Goal: Task Accomplishment & Management: Manage account settings

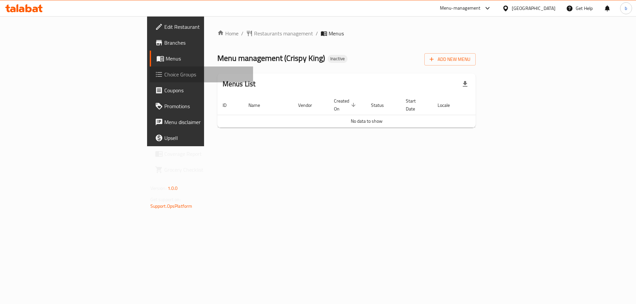
click at [164, 79] on span "Choice Groups" at bounding box center [206, 75] width 84 height 8
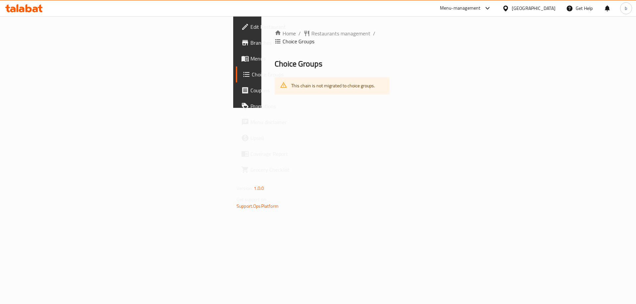
click at [236, 34] on link "Edit Restaurant" at bounding box center [288, 27] width 104 height 16
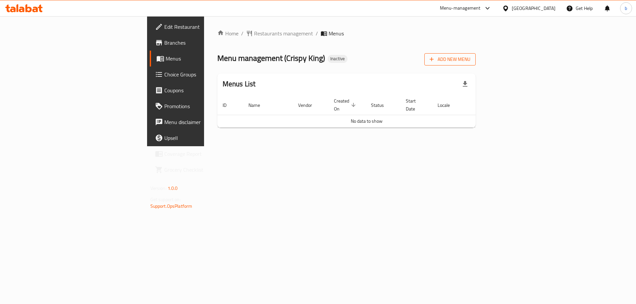
click at [470, 60] on span "Add New Menu" at bounding box center [450, 59] width 41 height 8
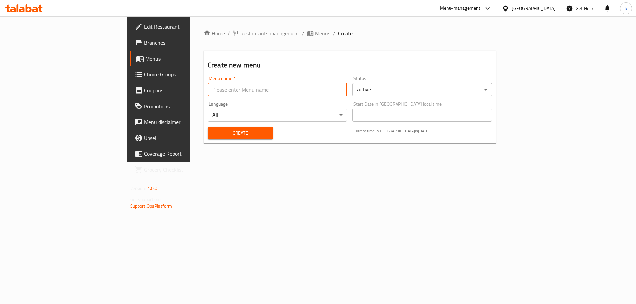
click at [208, 91] on input "text" at bounding box center [277, 89] width 139 height 13
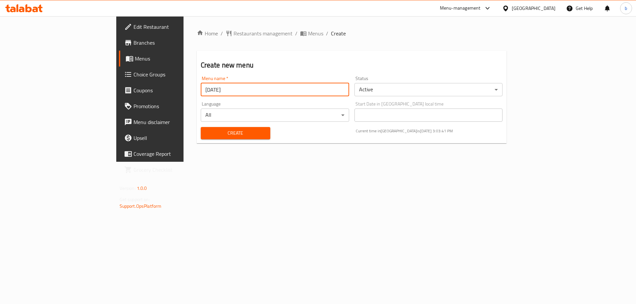
type input "[DATE]"
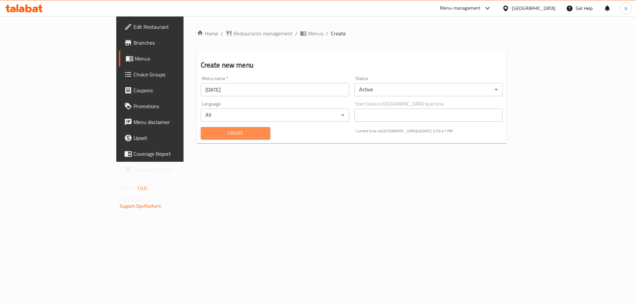
click at [206, 132] on span "Create" at bounding box center [235, 133] width 59 height 8
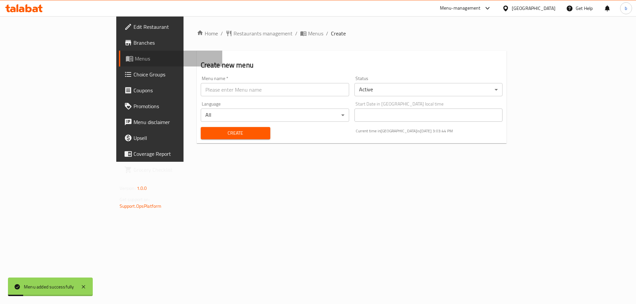
click at [135, 58] on span "Menus" at bounding box center [176, 59] width 82 height 8
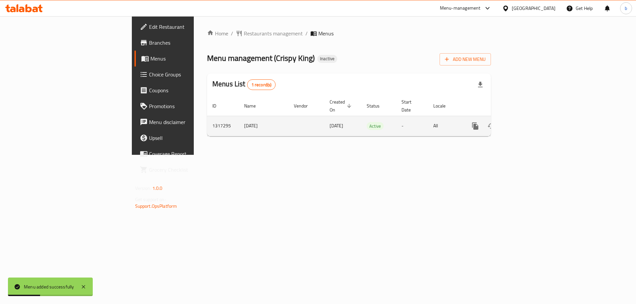
click at [527, 122] on icon "enhanced table" at bounding box center [523, 126] width 8 height 8
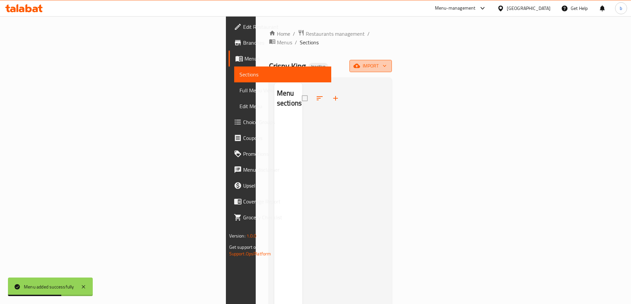
click at [387, 62] on span "import" at bounding box center [371, 66] width 32 height 8
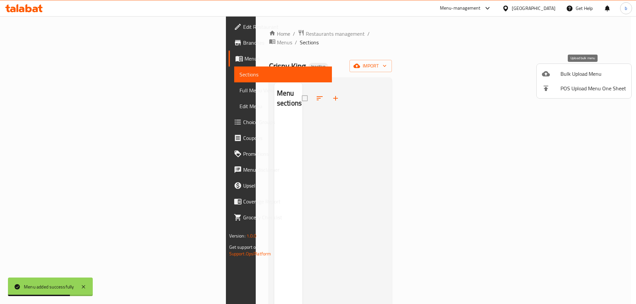
click at [589, 71] on span "Bulk Upload Menu" at bounding box center [593, 74] width 66 height 8
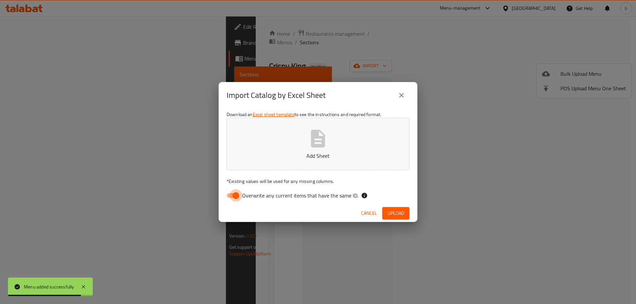
click at [232, 196] on input "Overwrite any current items that have the same ID." at bounding box center [236, 195] width 38 height 13
checkbox input "false"
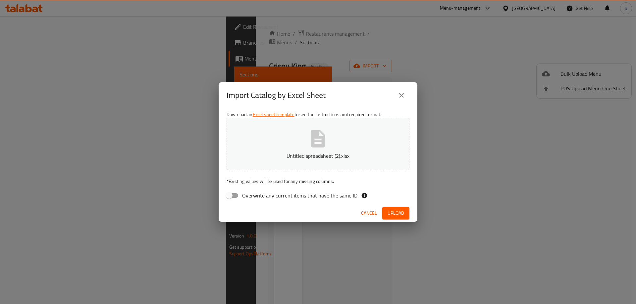
click at [393, 211] on span "Upload" at bounding box center [396, 213] width 17 height 8
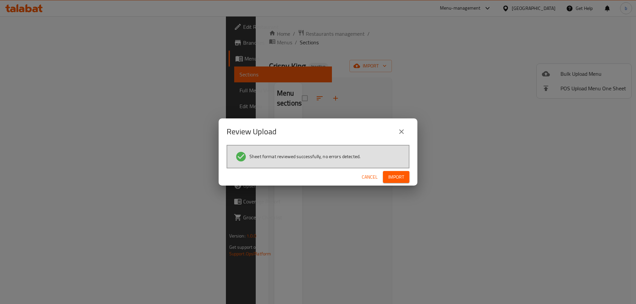
click at [394, 181] on span "Import" at bounding box center [396, 177] width 16 height 8
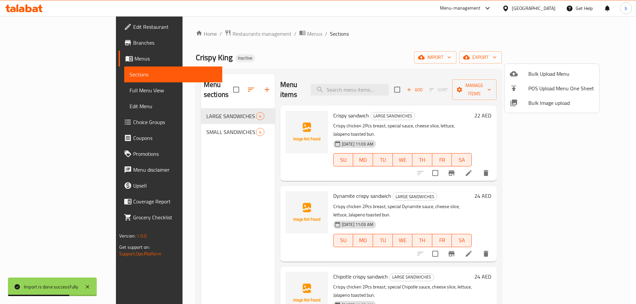
click at [325, 64] on div at bounding box center [318, 152] width 636 height 304
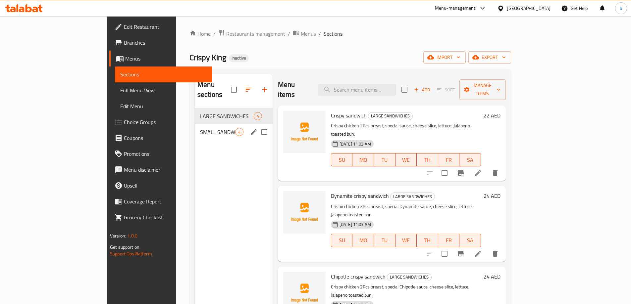
click at [207, 128] on span "SMALL SANDWICHES" at bounding box center [217, 132] width 35 height 8
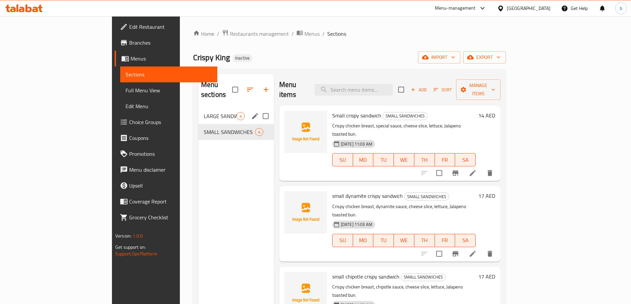
click at [204, 112] on span "LARGE SANDWICHES" at bounding box center [220, 116] width 33 height 8
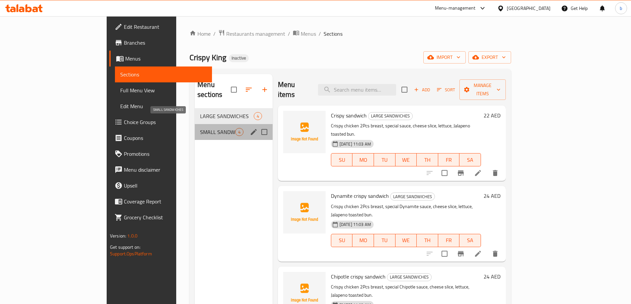
click at [200, 128] on span "SMALL SANDWICHES" at bounding box center [217, 132] width 35 height 8
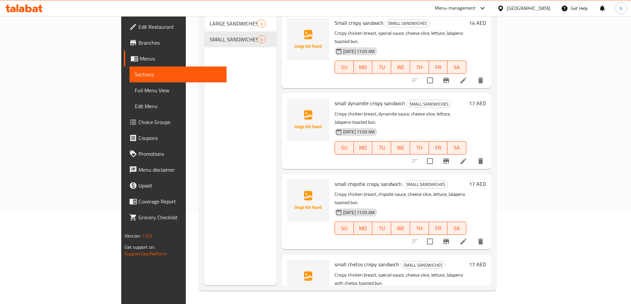
click at [138, 122] on span "Choice Groups" at bounding box center [179, 122] width 83 height 8
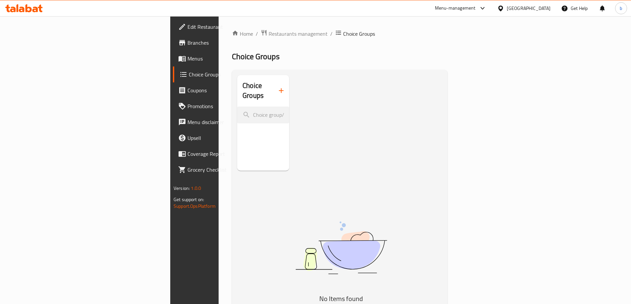
click at [277, 87] on icon "button" at bounding box center [281, 91] width 8 height 8
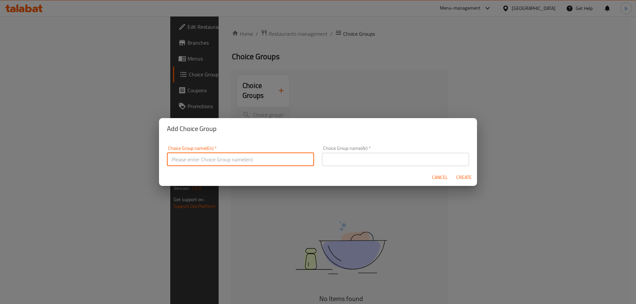
click at [257, 156] on input "text" at bounding box center [240, 159] width 147 height 13
type input "E"
type input "extra"
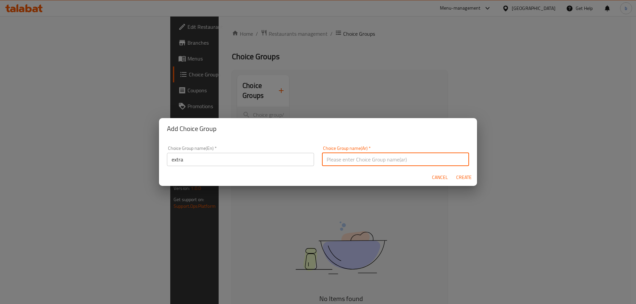
click at [366, 154] on input "text" at bounding box center [395, 159] width 147 height 13
type input "h"
type input "إضافات"
click at [462, 175] on span "Create" at bounding box center [464, 178] width 16 height 8
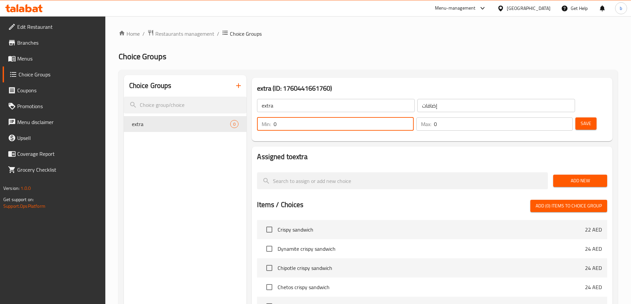
drag, startPoint x: 513, startPoint y: 107, endPoint x: 509, endPoint y: 107, distance: 3.6
click at [413, 118] on input "0" at bounding box center [344, 124] width 140 height 13
click at [532, 144] on div "Assigned to extra Add New Items / Choices Add (0) items to choice group Crispy …" at bounding box center [432, 264] width 366 height 240
click at [581, 120] on span "Save" at bounding box center [586, 124] width 11 height 8
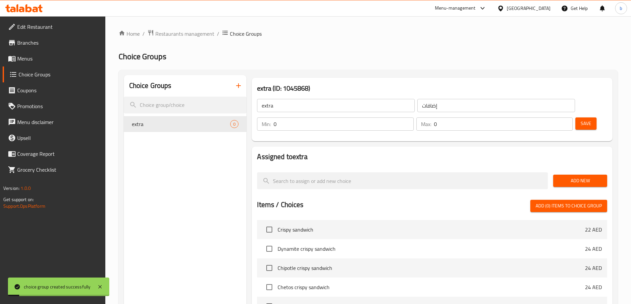
click at [592, 170] on div "Add New" at bounding box center [580, 181] width 59 height 22
click at [592, 177] on span "Add New" at bounding box center [579, 181] width 43 height 8
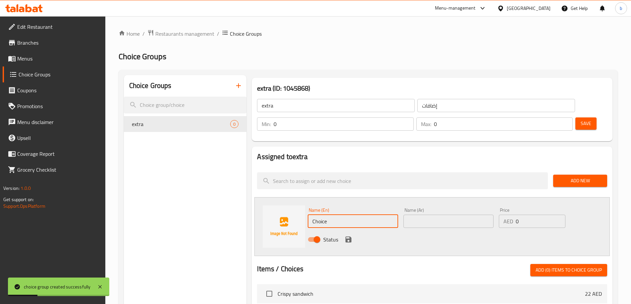
drag, startPoint x: 343, startPoint y: 205, endPoint x: 300, endPoint y: 197, distance: 43.3
click at [300, 197] on div "Name (En) Choice Name (En) Name (Ar) Name (Ar) Price AED 0 Price Status" at bounding box center [431, 226] width 355 height 59
click at [354, 215] on input "Choice" at bounding box center [353, 221] width 90 height 13
paste input "Sauce"
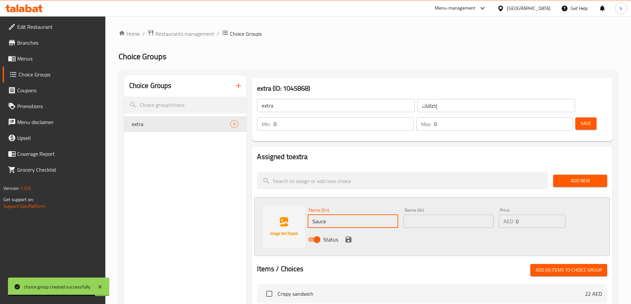
type input "Sauce"
click at [469, 215] on input "text" at bounding box center [448, 221] width 90 height 13
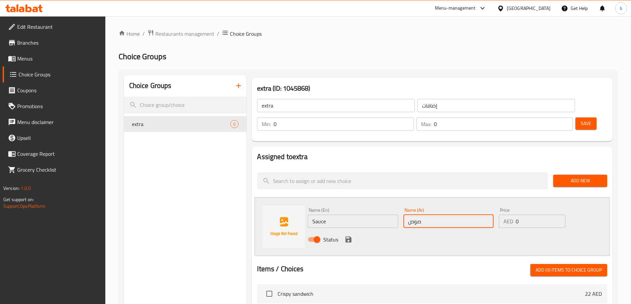
type input "صوص"
click at [543, 215] on input "0" at bounding box center [540, 221] width 49 height 13
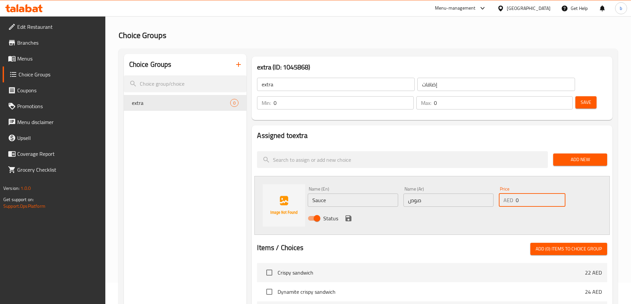
scroll to position [33, 0]
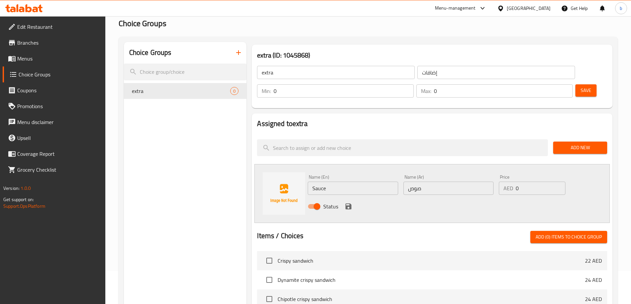
click at [401, 198] on div "Status" at bounding box center [448, 207] width 287 height 18
click at [227, 91] on icon "delete" at bounding box center [226, 91] width 5 height 6
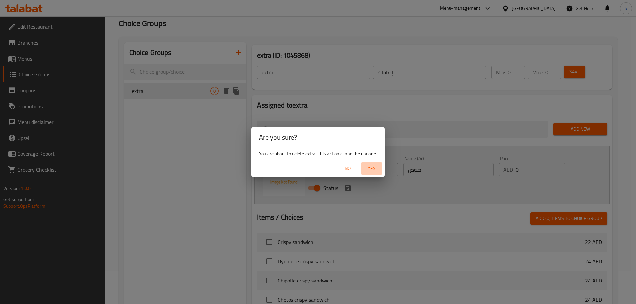
click at [375, 166] on span "Yes" at bounding box center [372, 169] width 16 height 8
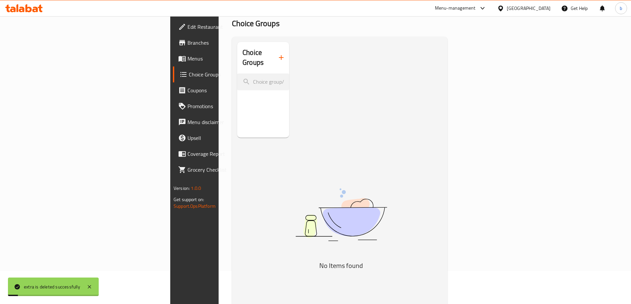
click at [295, 120] on div "Choice Groups No Items found" at bounding box center [341, 194] width 208 height 304
click at [337, 93] on div "Choice Groups No Items found" at bounding box center [341, 194] width 208 height 304
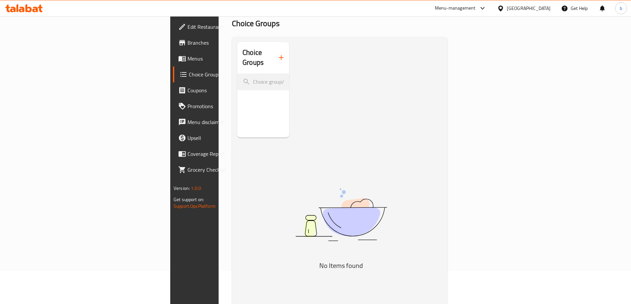
click at [277, 54] on icon "button" at bounding box center [281, 58] width 8 height 8
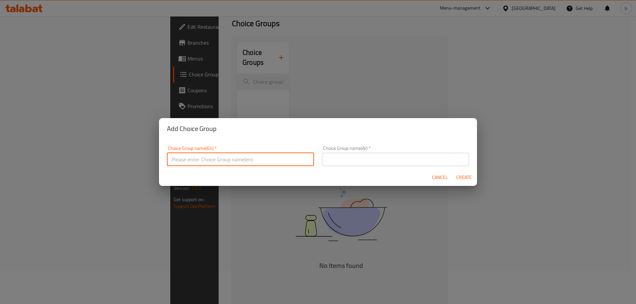
click at [287, 162] on input "text" at bounding box center [240, 159] width 147 height 13
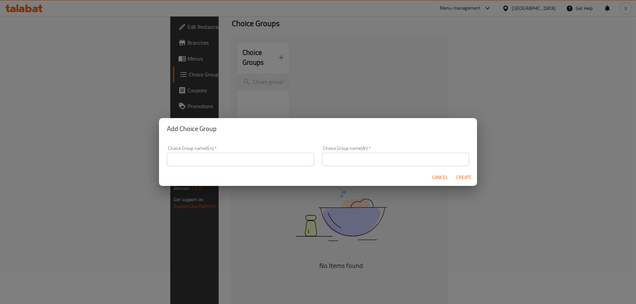
click at [270, 159] on input "text" at bounding box center [240, 159] width 147 height 13
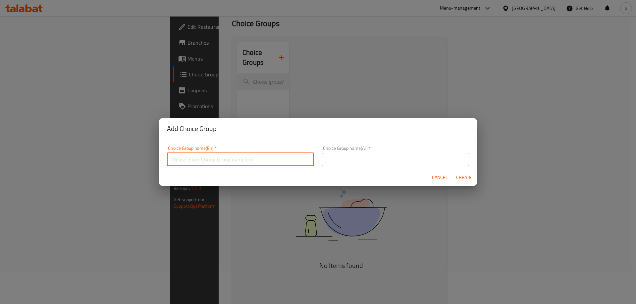
paste input "Add On's"
type input "Add On's"
click at [340, 166] on input "text" at bounding box center [395, 159] width 147 height 13
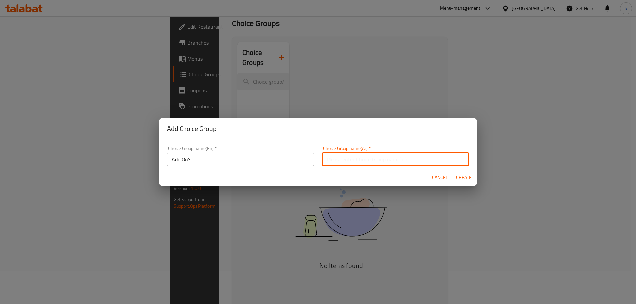
type input "ا"
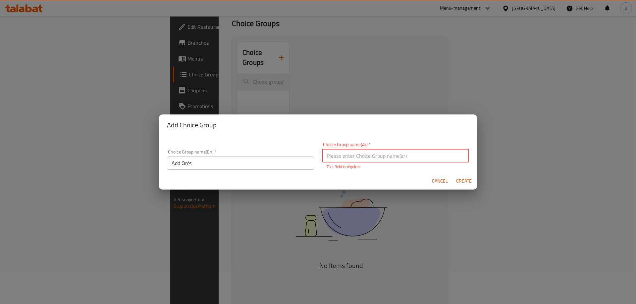
click at [384, 155] on input "text" at bounding box center [395, 155] width 147 height 13
type input "y"
type input "غ"
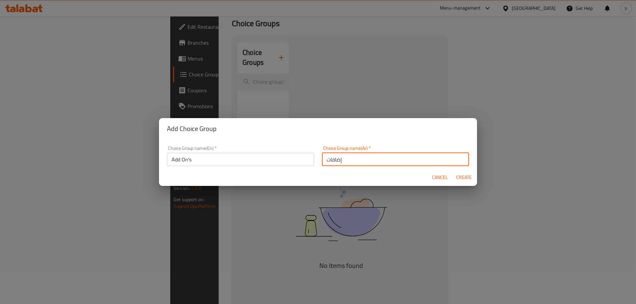
type input "إضافات"
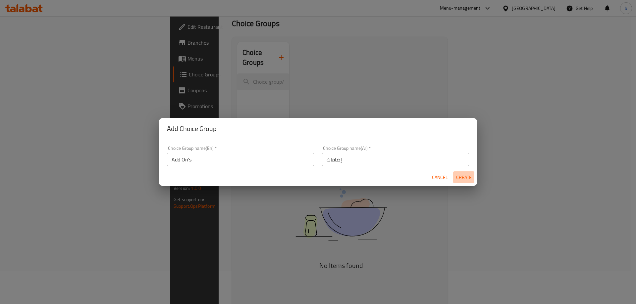
click at [457, 174] on span "Create" at bounding box center [464, 178] width 16 height 8
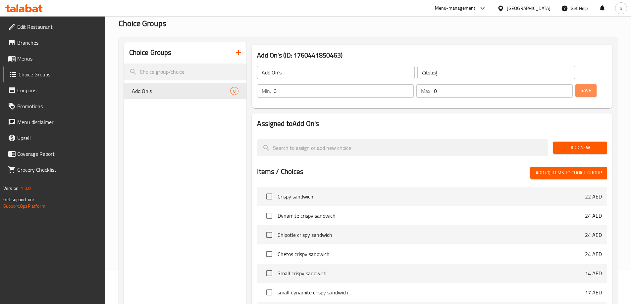
click at [581, 86] on span "Save" at bounding box center [586, 90] width 11 height 8
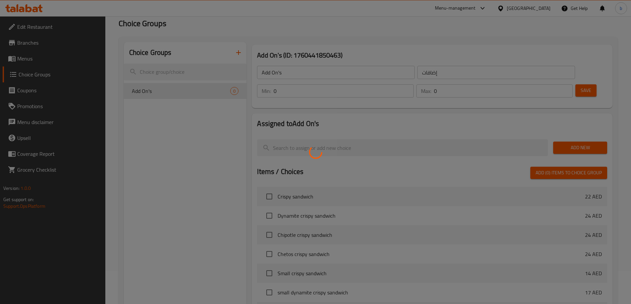
click at [343, 138] on div at bounding box center [315, 152] width 631 height 304
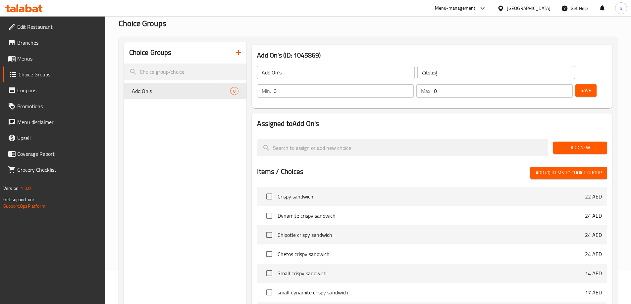
click at [575, 138] on div "Add New" at bounding box center [580, 148] width 59 height 22
click at [573, 142] on button "Add New" at bounding box center [580, 148] width 54 height 12
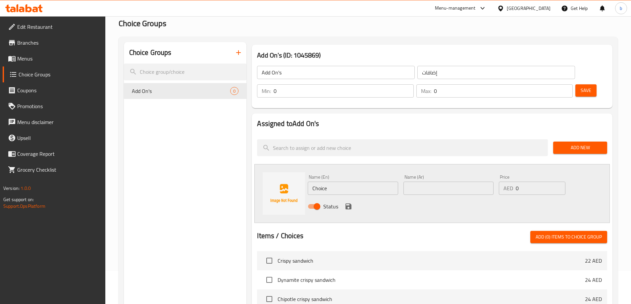
click at [366, 182] on input "Choice" at bounding box center [353, 188] width 90 height 13
click at [531, 182] on input "0" at bounding box center [540, 188] width 49 height 13
drag, startPoint x: 527, startPoint y: 173, endPoint x: 514, endPoint y: 171, distance: 13.0
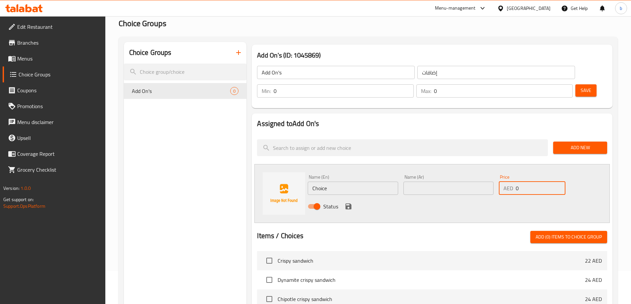
click at [514, 182] on div "AED 0 Price" at bounding box center [532, 188] width 66 height 13
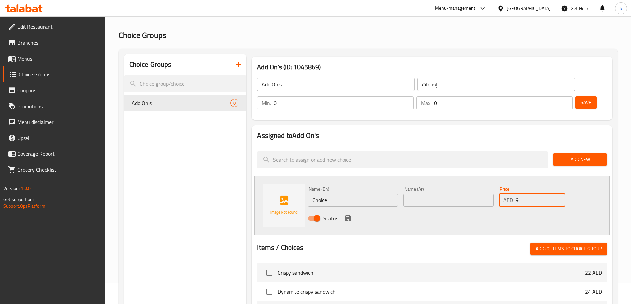
scroll to position [0, 0]
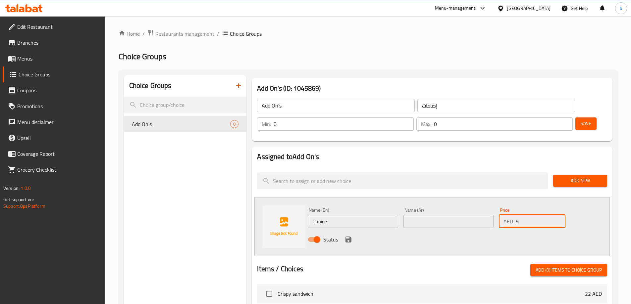
type input "9"
drag, startPoint x: 336, startPoint y: 204, endPoint x: 309, endPoint y: 201, distance: 26.9
click at [309, 215] on input "Choice" at bounding box center [353, 221] width 90 height 13
type input "س"
click at [369, 215] on input "text" at bounding box center [353, 221] width 90 height 13
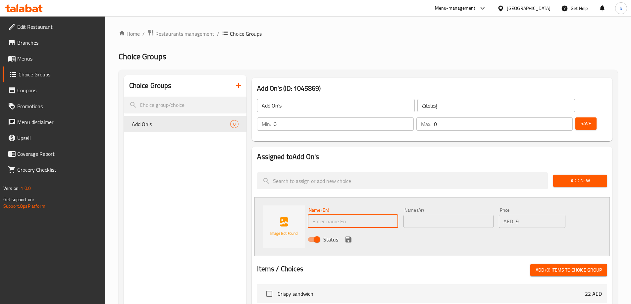
paste input "soft drink"
type input "soft drink"
click at [430, 215] on input "text" at bounding box center [448, 221] width 90 height 13
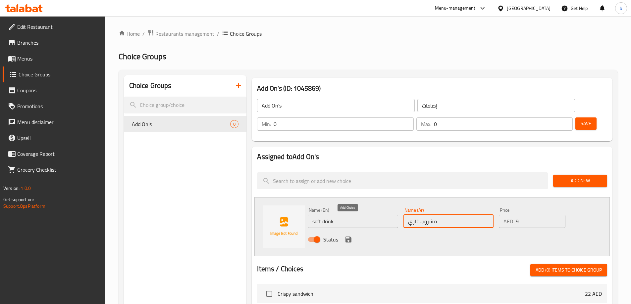
type input "مشروب غازي"
click at [351, 236] on icon "save" at bounding box center [348, 240] width 8 height 8
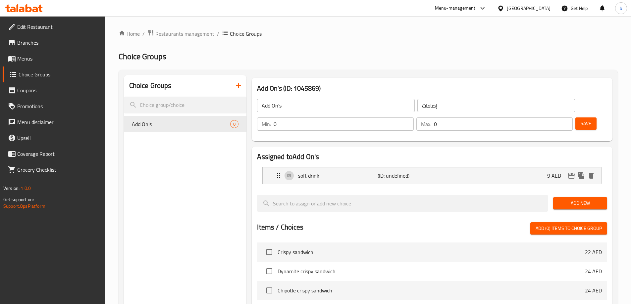
click at [564, 199] on span "Add New" at bounding box center [579, 203] width 43 height 8
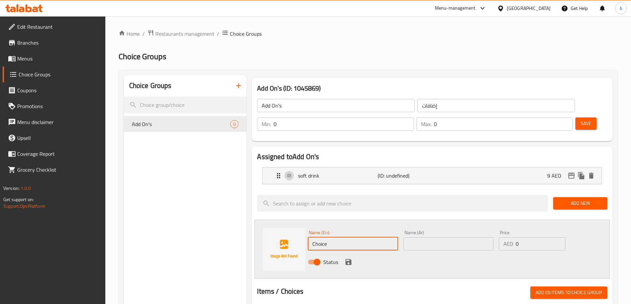
drag, startPoint x: 322, startPoint y: 230, endPoint x: 307, endPoint y: 233, distance: 15.1
click at [307, 233] on div "Name (En) Choice Name (En)" at bounding box center [352, 241] width 95 height 26
click at [371, 237] on input "text" at bounding box center [353, 243] width 90 height 13
paste input "crispy wrap"
type input "crispy wrap"
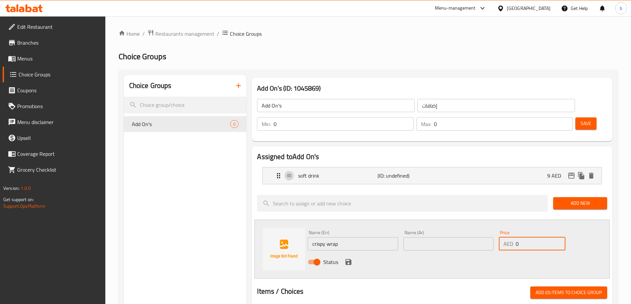
drag, startPoint x: 513, startPoint y: 226, endPoint x: 518, endPoint y: 226, distance: 5.7
click at [511, 237] on div "AED 0 Price" at bounding box center [532, 243] width 66 height 13
type input "9"
click at [432, 237] on input "text" at bounding box center [448, 243] width 90 height 13
type input "ك"
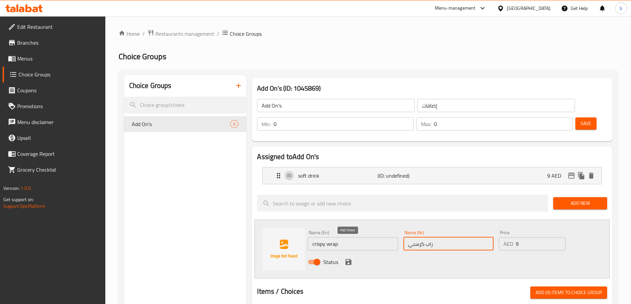
type input "راب كرسبي"
click at [348, 258] on icon "save" at bounding box center [348, 262] width 8 height 8
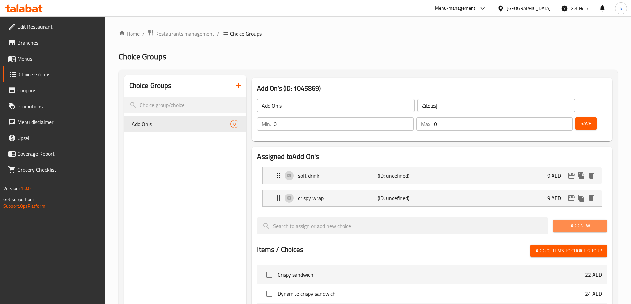
click at [579, 222] on span "Add New" at bounding box center [579, 226] width 43 height 8
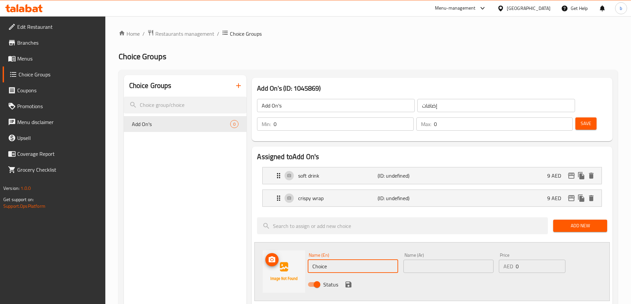
drag, startPoint x: 337, startPoint y: 249, endPoint x: 298, endPoint y: 253, distance: 39.3
click at [298, 253] on div "Name (En) Choice Name (En) Name (Ar) Name (Ar) Price AED 0 Price Status" at bounding box center [431, 271] width 355 height 59
paste input "crispy burgur,"
type input "crispy burgur"
click at [417, 260] on input "text" at bounding box center [448, 266] width 90 height 13
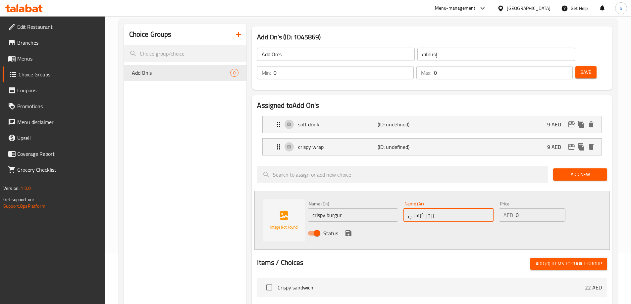
scroll to position [66, 0]
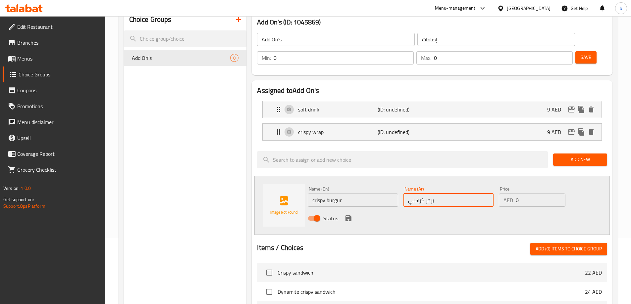
type input "برجر كرسبي"
drag, startPoint x: 524, startPoint y: 181, endPoint x: 508, endPoint y: 186, distance: 16.8
click at [508, 194] on div "AED 0 Price" at bounding box center [532, 200] width 66 height 13
type input "9"
click at [349, 216] on icon "save" at bounding box center [348, 219] width 6 height 6
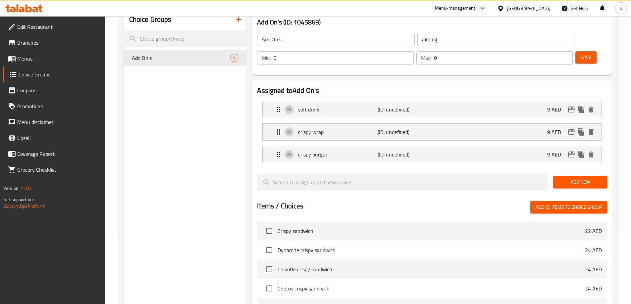
click at [576, 178] on span "Add New" at bounding box center [579, 182] width 43 height 8
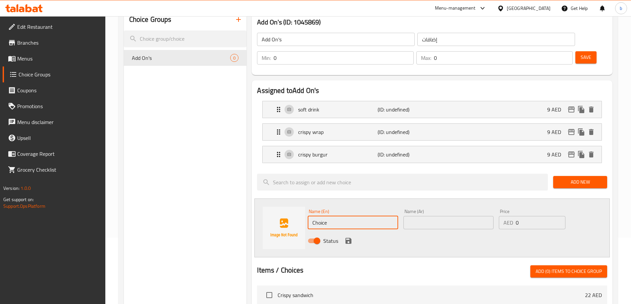
drag, startPoint x: 344, startPoint y: 204, endPoint x: 291, endPoint y: 210, distance: 53.3
click at [291, 210] on div "Name (En) Choice Name (En) Name (Ar) Name (Ar) Price AED 0 Price Status" at bounding box center [431, 228] width 355 height 59
click at [355, 216] on input "text" at bounding box center [353, 222] width 90 height 13
paste input "Crispy chicken fries"
type input "Crispy chicken fries"
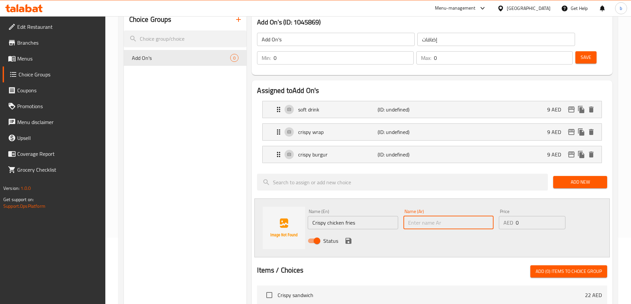
drag, startPoint x: 417, startPoint y: 207, endPoint x: 419, endPoint y: 212, distance: 4.9
click at [417, 216] on input "text" at bounding box center [448, 222] width 90 height 13
click at [430, 216] on input "text" at bounding box center [448, 222] width 90 height 13
click at [434, 216] on input "text" at bounding box center [448, 222] width 90 height 13
type input "f"
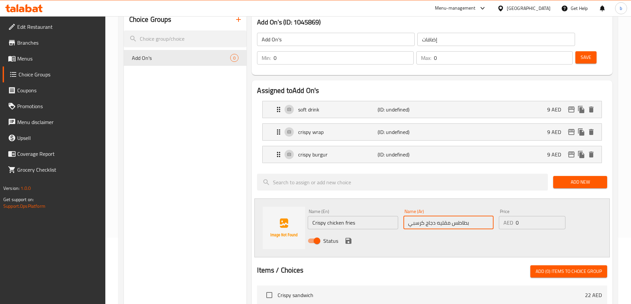
type input "بطاطس مقليه دجاج كرسبي"
drag, startPoint x: 529, startPoint y: 205, endPoint x: 515, endPoint y: 205, distance: 13.9
click at [516, 216] on input "0" at bounding box center [540, 222] width 49 height 13
type input "9"
click at [349, 237] on icon "save" at bounding box center [348, 241] width 8 height 8
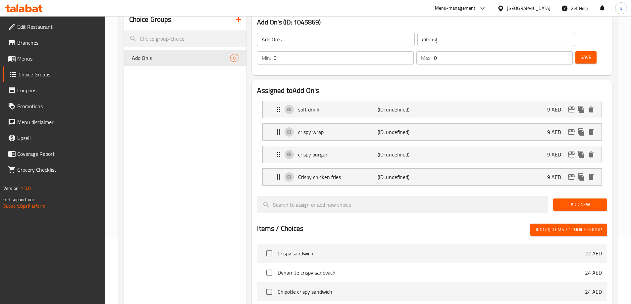
click at [581, 50] on div "Save" at bounding box center [588, 58] width 29 height 16
click at [581, 53] on span "Save" at bounding box center [586, 57] width 11 height 8
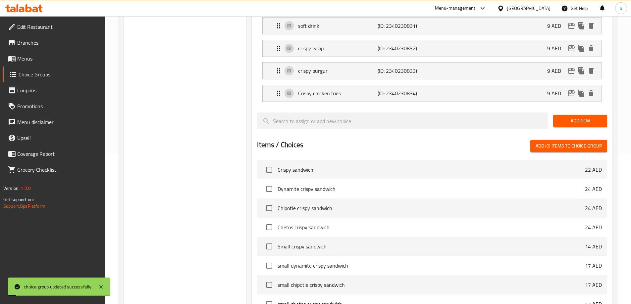
scroll to position [217, 0]
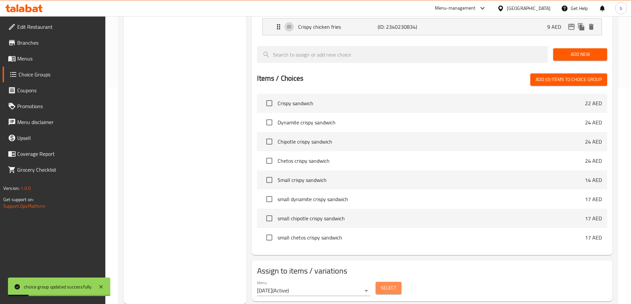
click at [382, 284] on span "Select" at bounding box center [388, 288] width 15 height 8
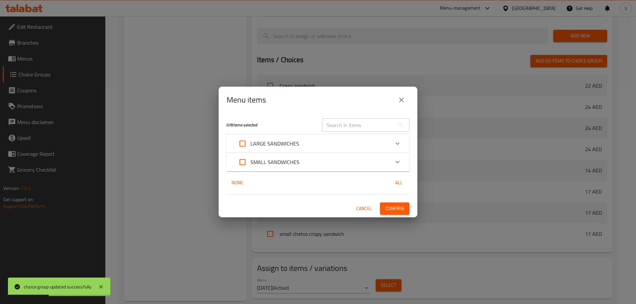
click at [359, 169] on div "SMALL SANDWICHES" at bounding box center [312, 162] width 155 height 16
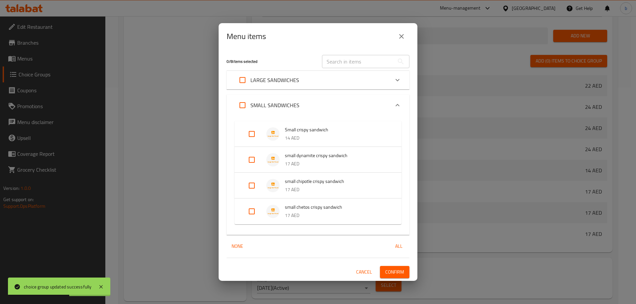
click at [249, 135] on input "Expand" at bounding box center [252, 134] width 16 height 16
checkbox input "true"
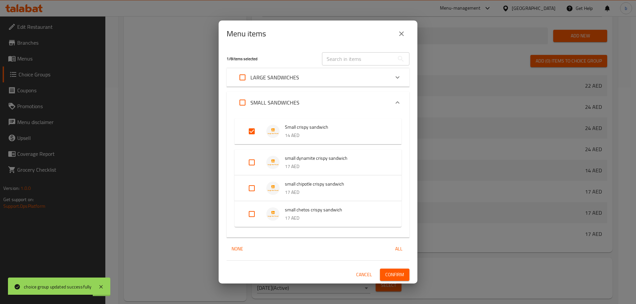
click at [243, 82] on input "Expand" at bounding box center [243, 78] width 16 height 16
checkbox input "true"
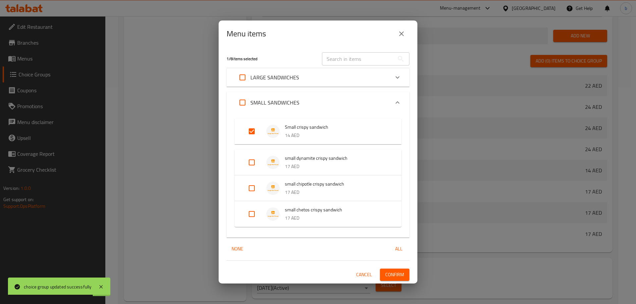
checkbox input "true"
click at [242, 109] on input "Expand" at bounding box center [243, 103] width 16 height 16
checkbox input "true"
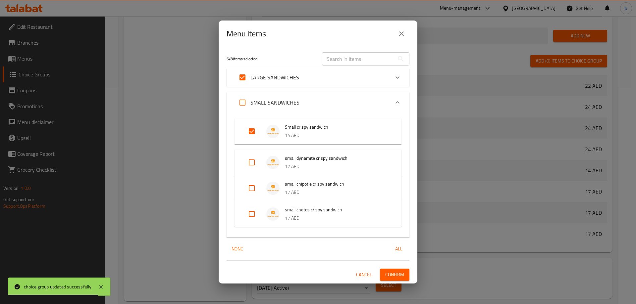
checkbox input "true"
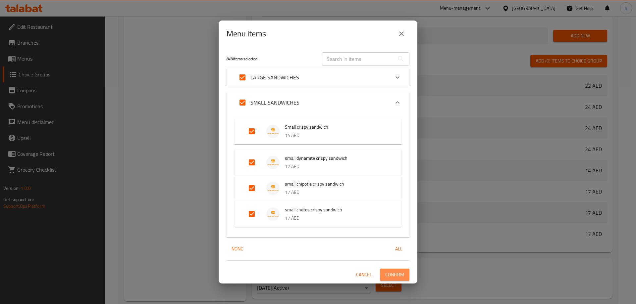
click at [396, 277] on span "Confirm" at bounding box center [394, 275] width 19 height 8
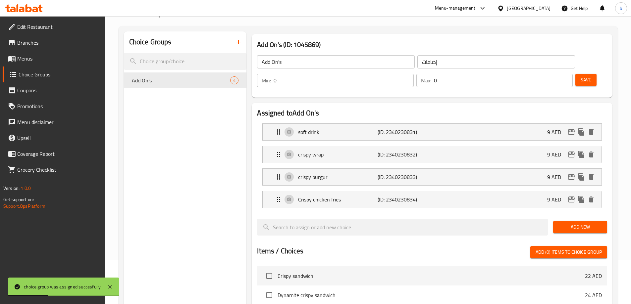
scroll to position [0, 0]
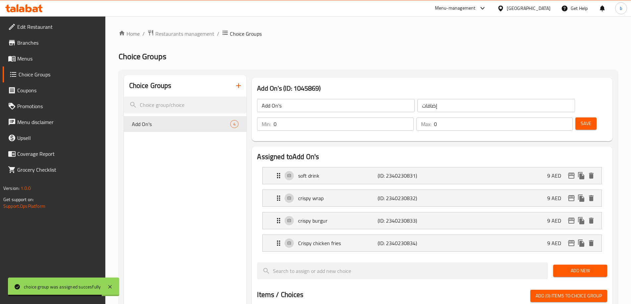
click at [241, 87] on icon "button" at bounding box center [239, 86] width 8 height 8
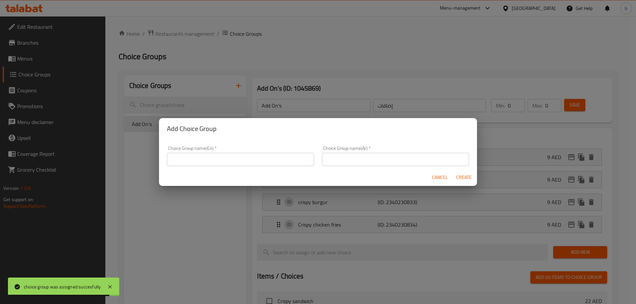
click at [225, 168] on div "Choice Group name(En)   * Choice Group name(En) *" at bounding box center [240, 156] width 155 height 28
click at [235, 154] on input "text" at bounding box center [240, 159] width 147 height 13
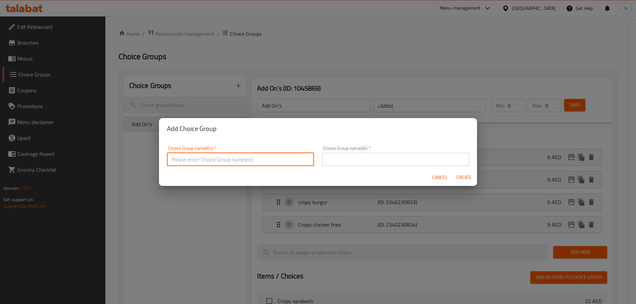
click at [240, 161] on input "text" at bounding box center [240, 159] width 147 height 13
click at [267, 155] on input "text" at bounding box center [240, 159] width 147 height 13
click at [253, 160] on input "text" at bounding box center [240, 159] width 147 height 13
click at [200, 155] on input "text" at bounding box center [240, 159] width 147 height 13
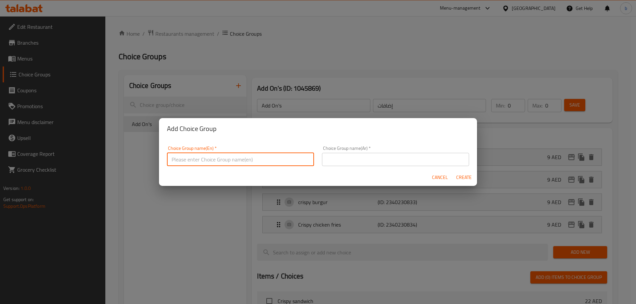
paste input "Upgrade to combo"
type input "Upgrade to combo"
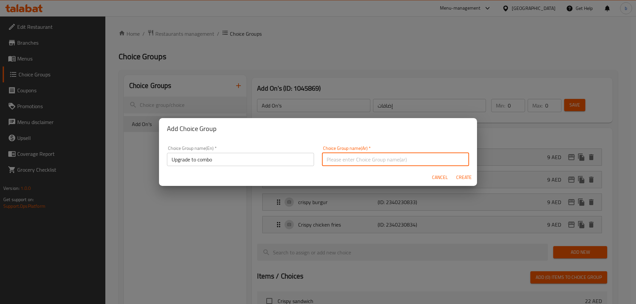
click at [351, 158] on input "text" at bounding box center [395, 159] width 147 height 13
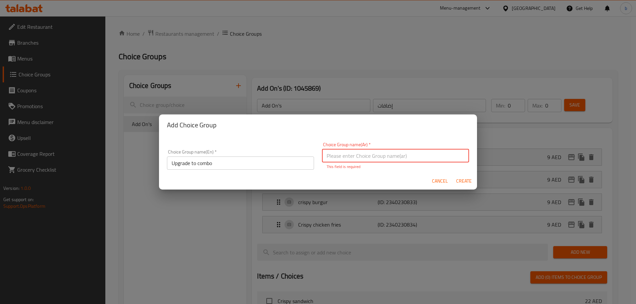
drag, startPoint x: 351, startPoint y: 158, endPoint x: 252, endPoint y: 23, distance: 168.1
click at [418, 152] on input "text" at bounding box center [395, 155] width 147 height 13
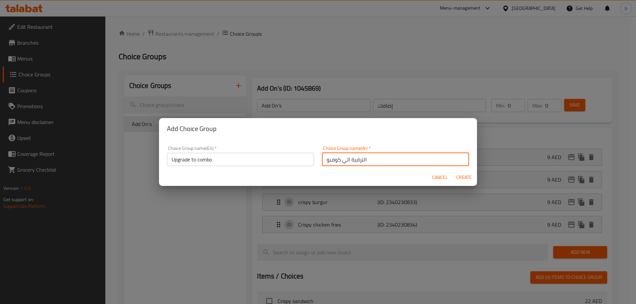
type input "الترقية الي كومبو"
click at [462, 176] on span "Create" at bounding box center [464, 178] width 16 height 8
type input "Upgrade to combo"
type input "الترقية الي كومبو"
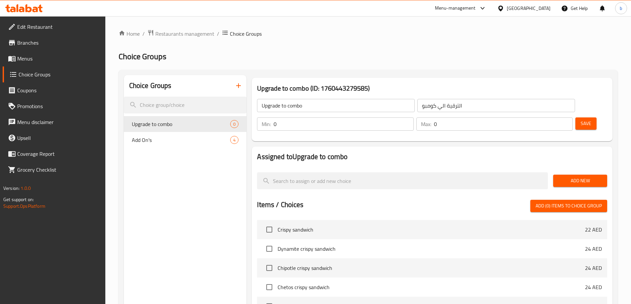
click at [572, 177] on span "Add New" at bounding box center [579, 181] width 43 height 8
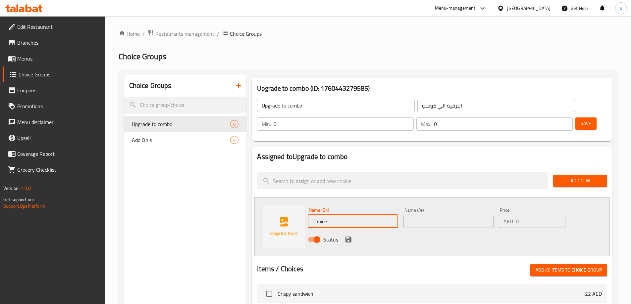
drag, startPoint x: 337, startPoint y: 203, endPoint x: 318, endPoint y: 205, distance: 19.6
click at [318, 215] on input "Choice" at bounding box center [353, 221] width 90 height 13
drag, startPoint x: 295, startPoint y: 209, endPoint x: 314, endPoint y: 210, distance: 18.3
click at [297, 210] on div "Name (En) Choice Name (En) Name (Ar) Name (Ar) Price AED 0 Price Status" at bounding box center [431, 226] width 355 height 59
drag, startPoint x: 340, startPoint y: 197, endPoint x: 275, endPoint y: 195, distance: 65.3
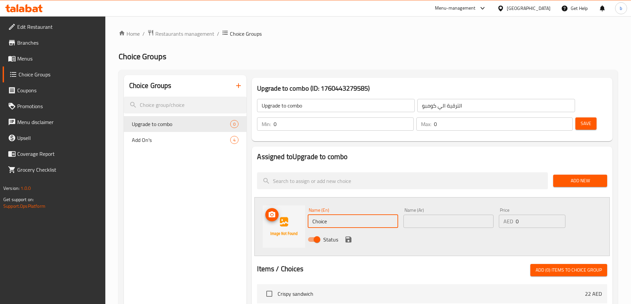
click at [275, 197] on div "Name (En) Choice Name (En) Name (Ar) Name (Ar) Price AED 0 Price Status" at bounding box center [431, 226] width 355 height 59
click at [327, 215] on input "text" at bounding box center [353, 221] width 90 height 13
paste input "Soft drink"
type input "Soft drink"
click at [429, 215] on input "text" at bounding box center [448, 221] width 90 height 13
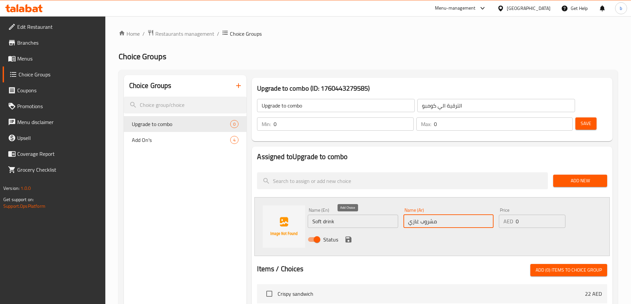
type input "مشروب غازي"
click at [347, 237] on icon "save" at bounding box center [348, 240] width 6 height 6
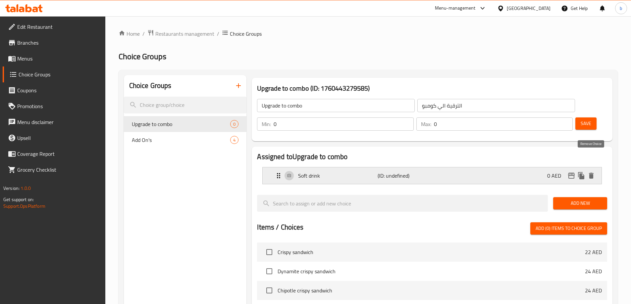
click at [594, 172] on icon "delete" at bounding box center [591, 176] width 8 height 8
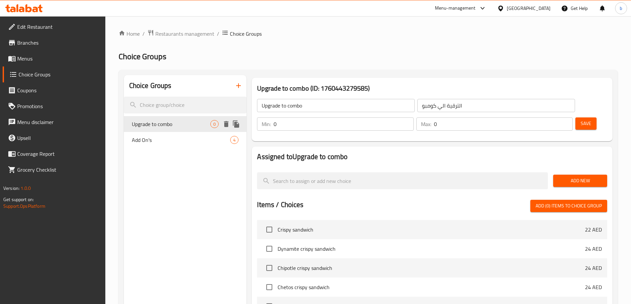
click at [224, 124] on icon "delete" at bounding box center [226, 124] width 8 height 8
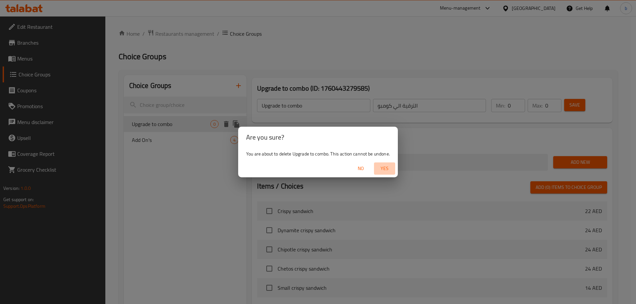
click at [384, 167] on span "Yes" at bounding box center [385, 169] width 16 height 8
type input "Add On's"
type input "إضافات"
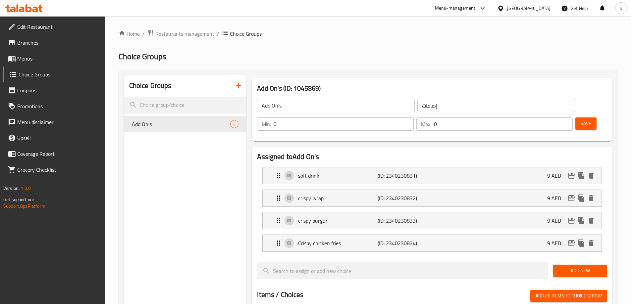
click at [241, 87] on icon "button" at bounding box center [239, 86] width 8 height 8
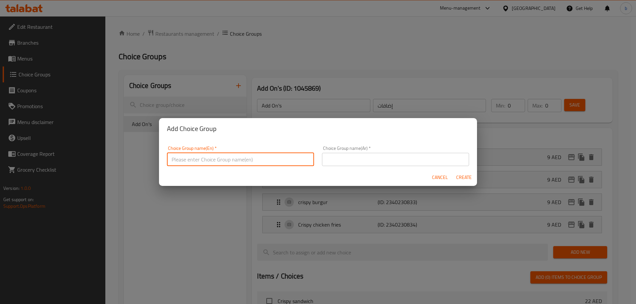
click at [219, 160] on input "text" at bounding box center [240, 159] width 147 height 13
type input "ث"
type input "extra"
click at [401, 156] on input "text" at bounding box center [395, 159] width 147 height 13
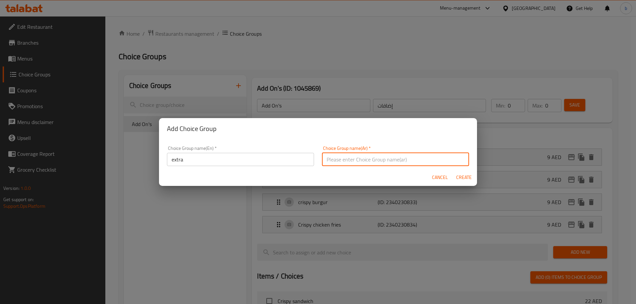
type input "إضافات"
click at [465, 181] on span "Create" at bounding box center [464, 178] width 16 height 8
type input "extra"
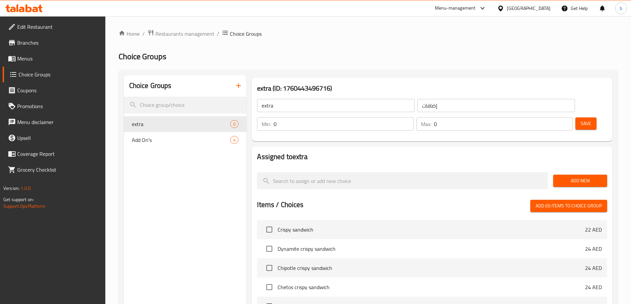
click at [570, 177] on span "Add New" at bounding box center [579, 181] width 43 height 8
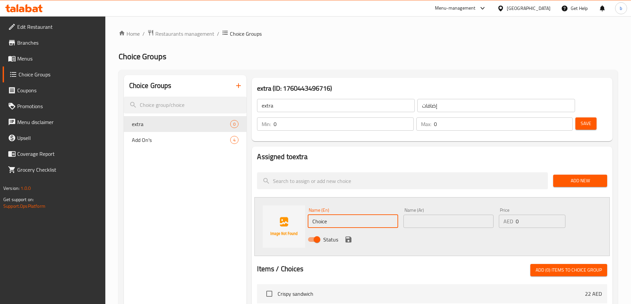
drag, startPoint x: 342, startPoint y: 201, endPoint x: 260, endPoint y: 201, distance: 81.5
click at [260, 201] on div "Name (En) Choice Name (En) Name (Ar) Name (Ar) Price AED 0 Price Status" at bounding box center [431, 226] width 355 height 59
click at [341, 215] on input "text" at bounding box center [353, 221] width 90 height 13
paste input "Sauce"
type input "Sauce"
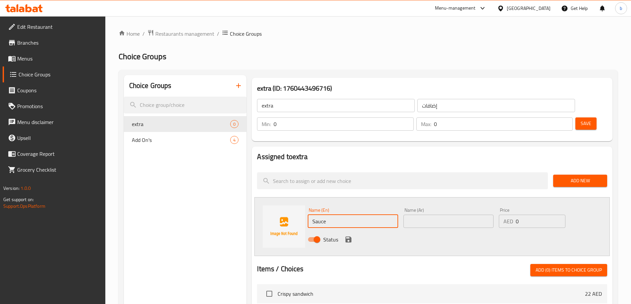
click at [440, 215] on input "text" at bounding box center [448, 221] width 90 height 13
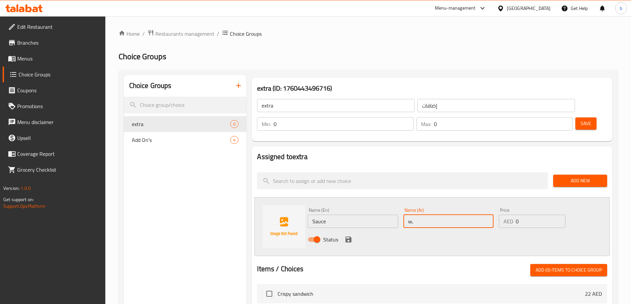
type input "w"
type input ","
type input "صوص"
drag, startPoint x: 522, startPoint y: 204, endPoint x: 508, endPoint y: 205, distance: 13.6
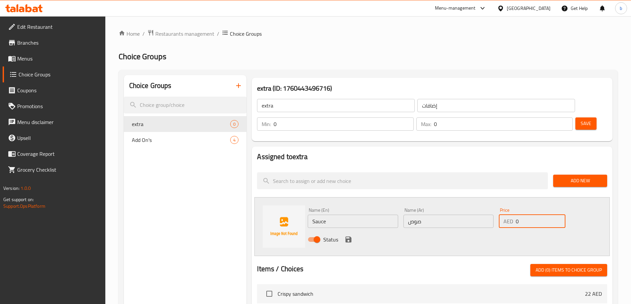
click at [508, 215] on div "AED 0 Price" at bounding box center [532, 221] width 66 height 13
type input "5"
click at [349, 237] on icon "save" at bounding box center [348, 240] width 6 height 6
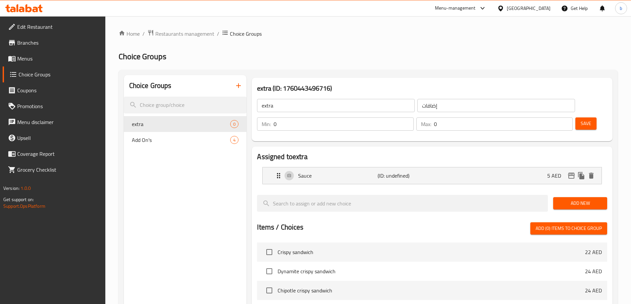
click at [571, 199] on span "Add New" at bounding box center [579, 203] width 43 height 8
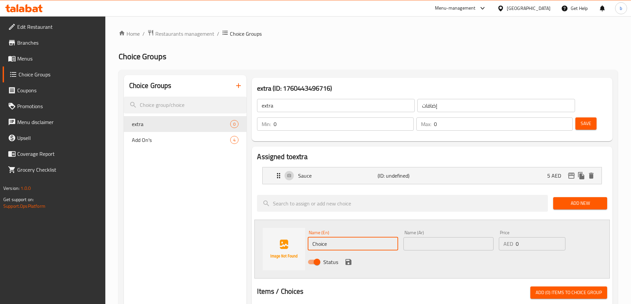
drag, startPoint x: 333, startPoint y: 226, endPoint x: 251, endPoint y: 233, distance: 81.8
click at [251, 233] on div "Assigned to extra Sauce (ID: undefined) 5 AED Name (En) Sauce Name (En) Name (A…" at bounding box center [432, 307] width 366 height 327
paste input "eese"
type input "Cheese"
click at [425, 237] on input "text" at bounding box center [448, 243] width 90 height 13
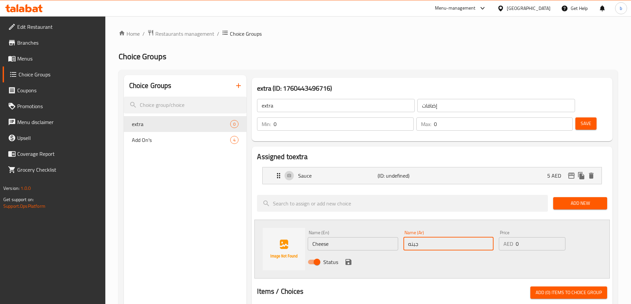
type input "جبنه"
drag, startPoint x: 521, startPoint y: 227, endPoint x: 483, endPoint y: 229, distance: 38.5
click at [483, 229] on div "Name (En) Cheese Name (En) Name (Ar) جبنه Name (Ar) Price AED 0 Price Status" at bounding box center [448, 249] width 287 height 43
type input "5"
click at [350, 259] on icon "save" at bounding box center [348, 262] width 6 height 6
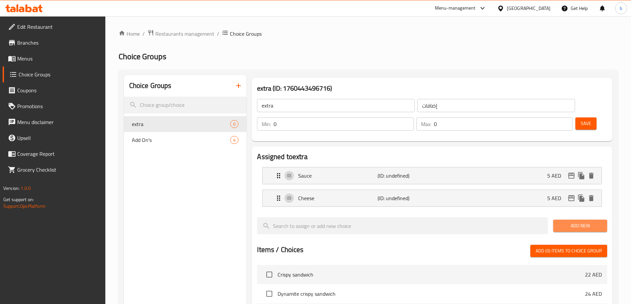
click at [569, 222] on span "Add New" at bounding box center [579, 226] width 43 height 8
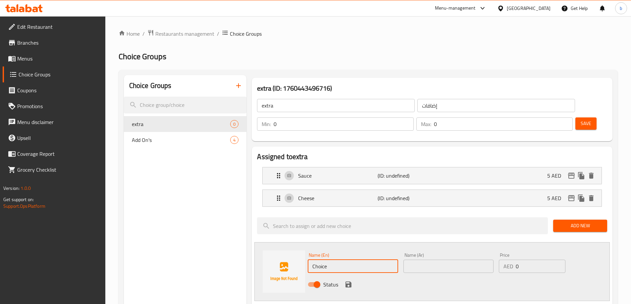
drag, startPoint x: 334, startPoint y: 247, endPoint x: 262, endPoint y: 242, distance: 72.8
click at [262, 242] on div "Name (En) Choice Name (En) Name (Ar) Name (Ar) Price AED 0 Price Status" at bounding box center [431, 271] width 355 height 59
click at [360, 260] on input "text" at bounding box center [353, 266] width 90 height 13
paste input "Lettuce"
type input "Lettuce"
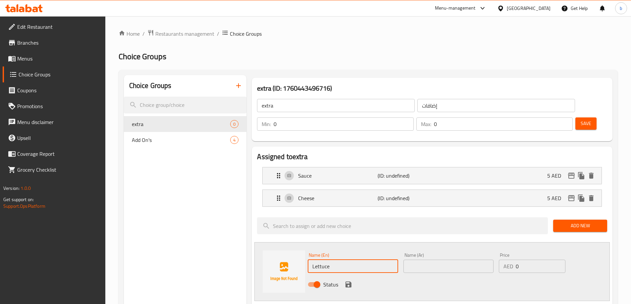
click at [424, 260] on input "text" at bounding box center [448, 266] width 90 height 13
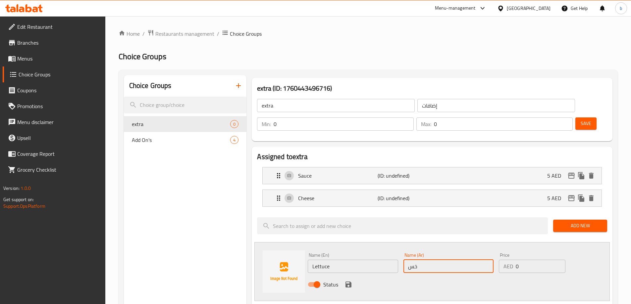
type input "خس"
drag, startPoint x: 524, startPoint y: 244, endPoint x: 512, endPoint y: 247, distance: 11.5
click at [512, 260] on div "AED 0 Price" at bounding box center [532, 266] width 66 height 13
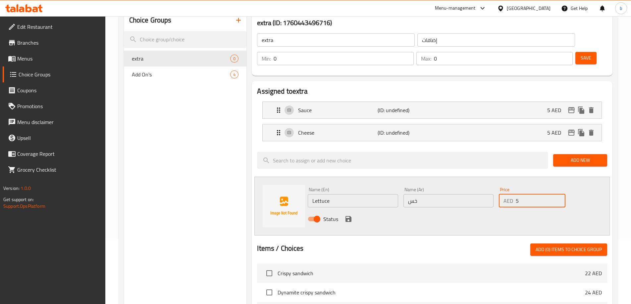
scroll to position [66, 0]
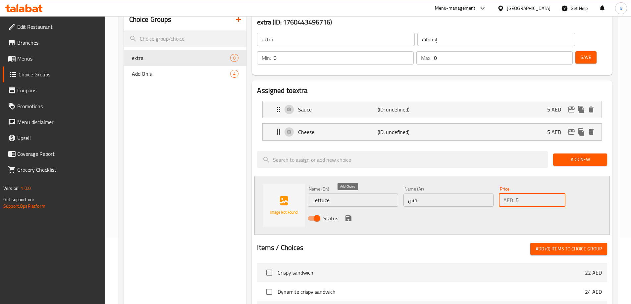
type input "5"
click at [351, 215] on icon "save" at bounding box center [348, 219] width 8 height 8
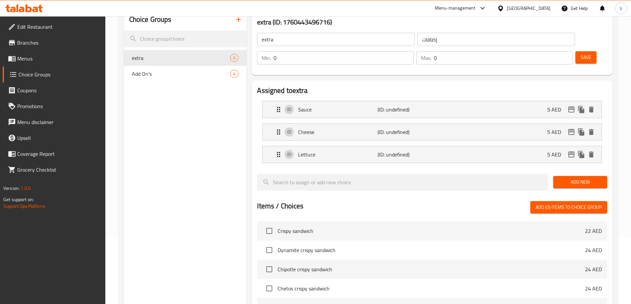
click at [570, 171] on div "Add New" at bounding box center [580, 182] width 59 height 22
click at [570, 176] on button "Add New" at bounding box center [580, 182] width 54 height 12
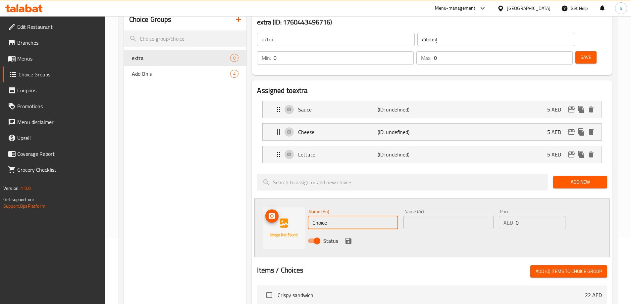
drag, startPoint x: 355, startPoint y: 200, endPoint x: 296, endPoint y: 200, distance: 59.0
click at [296, 200] on div "Name (En) Choice Name (En) Name (Ar) Name (Ar) Price AED 0 Price Status" at bounding box center [431, 228] width 355 height 59
paste input "Jalapeno"
type input "Jalapeno"
click at [430, 216] on input "text" at bounding box center [448, 222] width 90 height 13
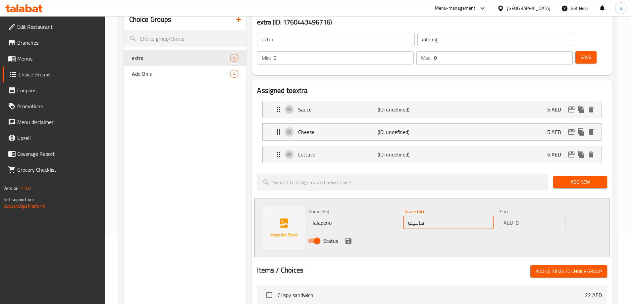
type input "هالبينو"
drag, startPoint x: 528, startPoint y: 202, endPoint x: 504, endPoint y: 203, distance: 23.6
click at [504, 216] on div "AED 0 Price" at bounding box center [532, 222] width 66 height 13
type input "5"
click at [349, 237] on icon "save" at bounding box center [348, 241] width 8 height 8
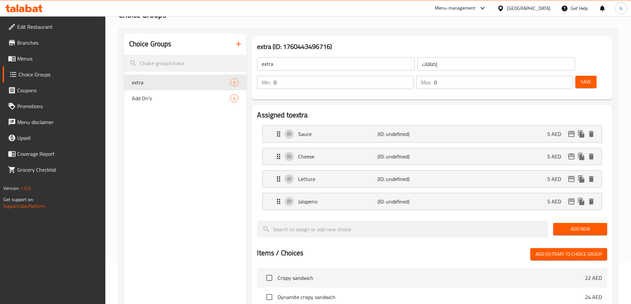
scroll to position [0, 0]
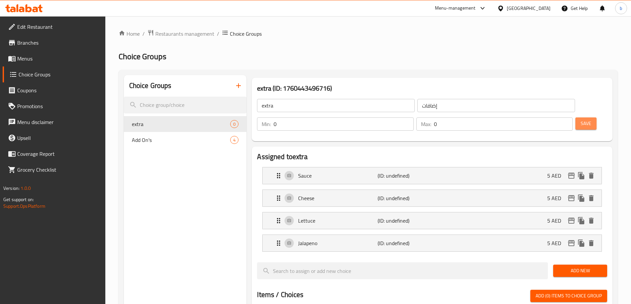
click at [581, 120] on span "Save" at bounding box center [586, 124] width 11 height 8
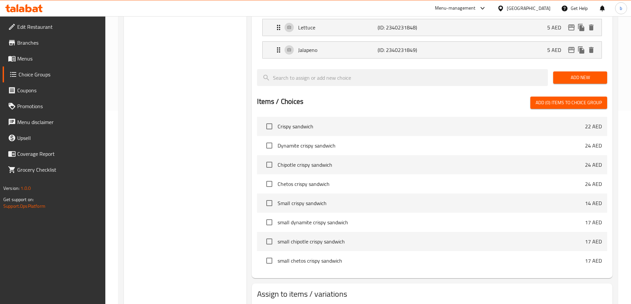
scroll to position [217, 0]
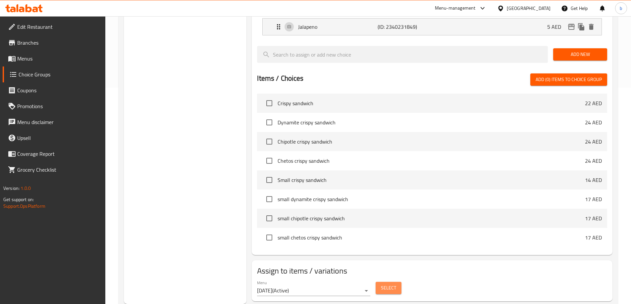
click at [380, 282] on button "Select" at bounding box center [389, 288] width 26 height 12
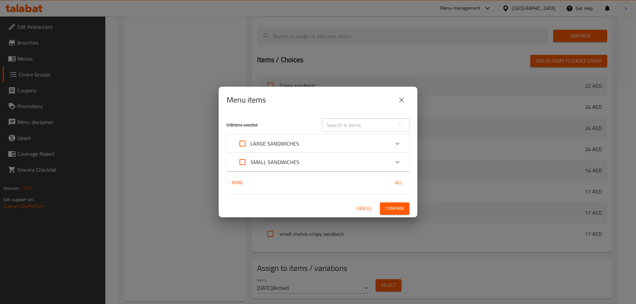
click at [242, 147] on input "Expand" at bounding box center [243, 144] width 16 height 16
checkbox input "true"
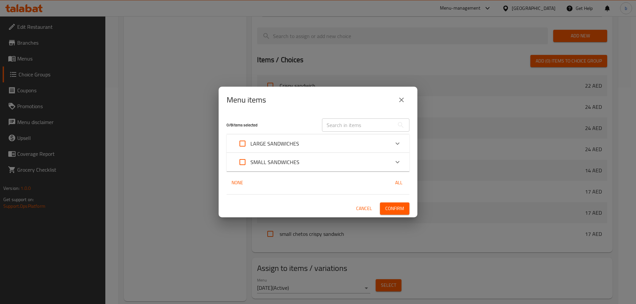
checkbox input "true"
click at [244, 163] on input "Expand" at bounding box center [243, 162] width 16 height 16
checkbox input "true"
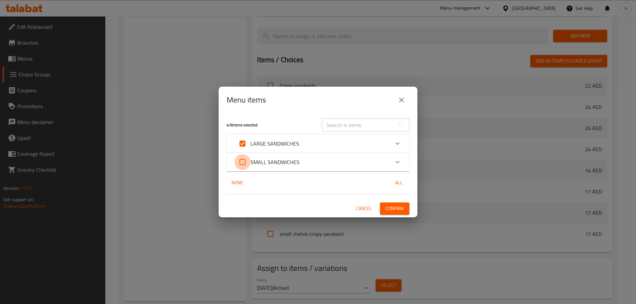
checkbox input "true"
click at [245, 145] on input "Expand" at bounding box center [243, 144] width 16 height 16
checkbox input "false"
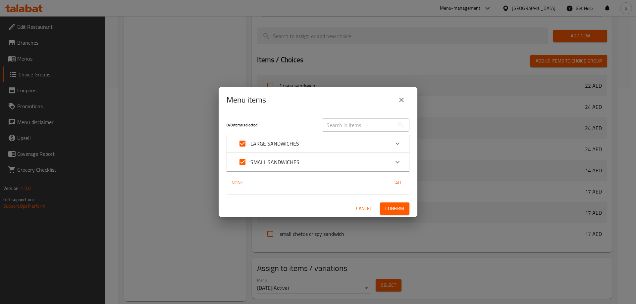
checkbox input "false"
click at [395, 167] on div "Expand" at bounding box center [398, 162] width 16 height 16
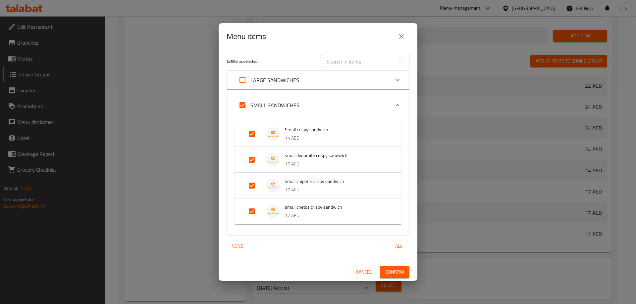
click at [241, 76] on input "Expand" at bounding box center [243, 80] width 16 height 16
checkbox input "true"
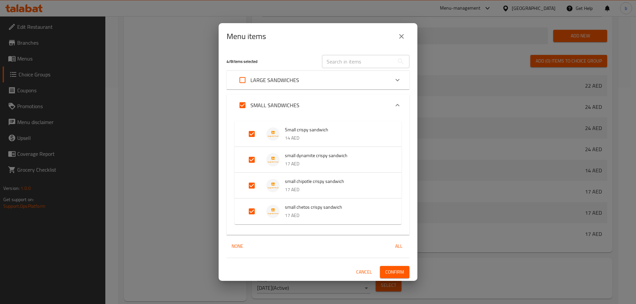
checkbox input "true"
click at [247, 79] on input "Expand" at bounding box center [243, 80] width 16 height 16
checkbox input "false"
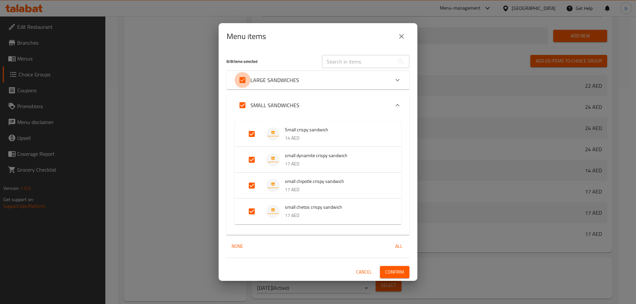
checkbox input "false"
click at [388, 273] on span "Confirm" at bounding box center [394, 272] width 19 height 8
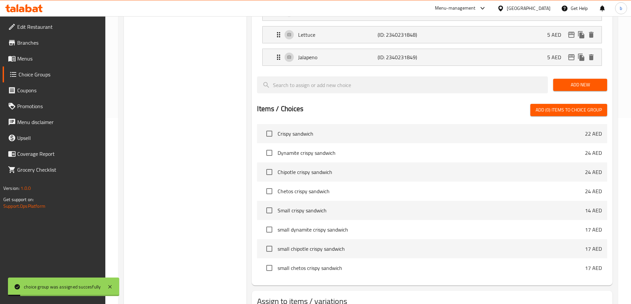
scroll to position [150, 0]
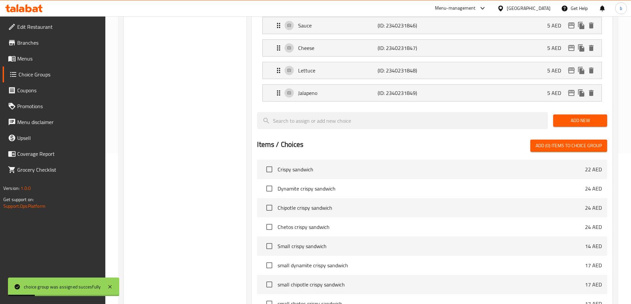
click at [35, 66] on link "Menus" at bounding box center [54, 59] width 103 height 16
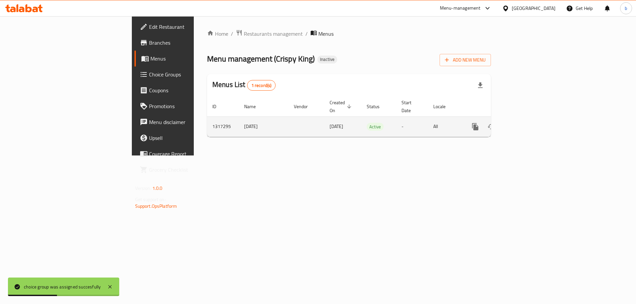
click at [527, 123] on icon "enhanced table" at bounding box center [523, 127] width 8 height 8
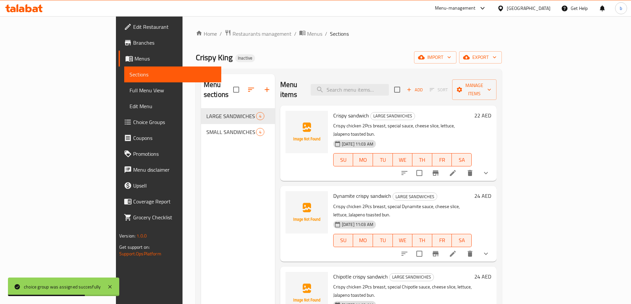
click at [124, 95] on link "Full Menu View" at bounding box center [172, 90] width 97 height 16
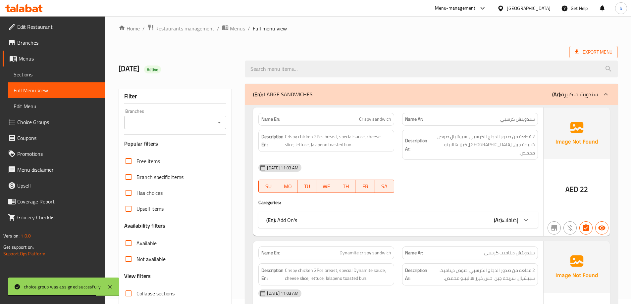
scroll to position [99, 0]
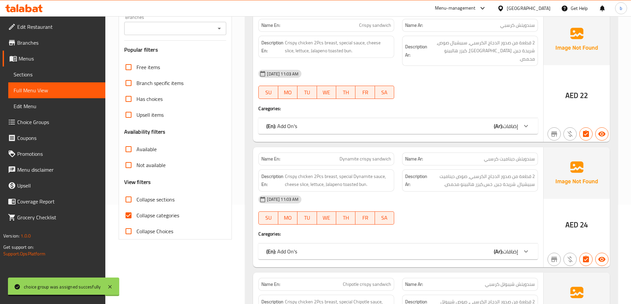
click at [128, 219] on input "Collapse categories" at bounding box center [129, 216] width 16 height 16
checkbox input "false"
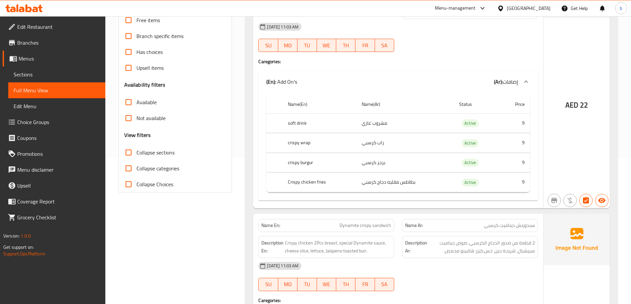
scroll to position [199, 0]
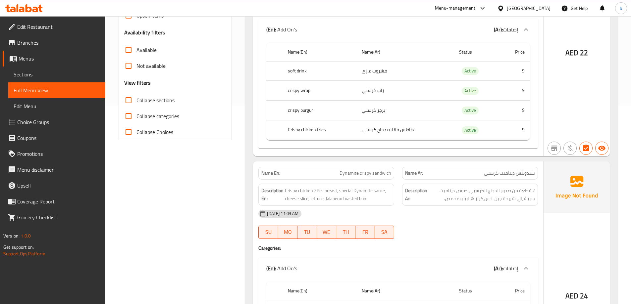
click at [254, 258] on div "Name En: Dynamite crispy sandwich Name Ar: سندويتش ديناميت كرسبي Description En…" at bounding box center [398, 279] width 290 height 234
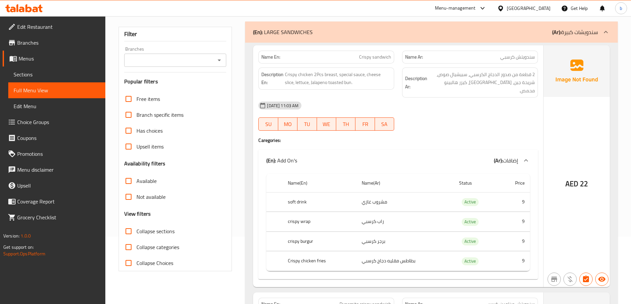
scroll to position [0, 0]
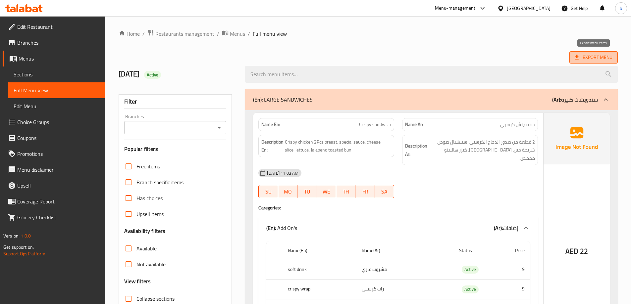
click at [582, 55] on span "Export Menu" at bounding box center [594, 57] width 38 height 8
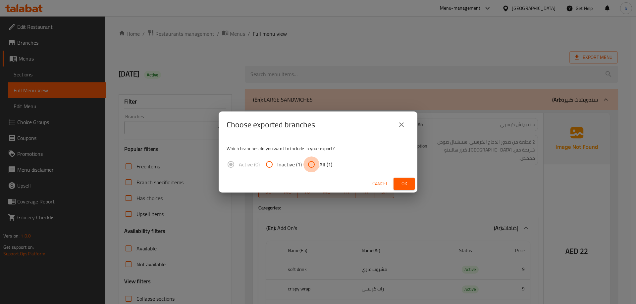
click at [314, 167] on input "All (1)" at bounding box center [311, 165] width 16 height 16
radio input "true"
click at [408, 186] on span "Ok" at bounding box center [404, 184] width 11 height 8
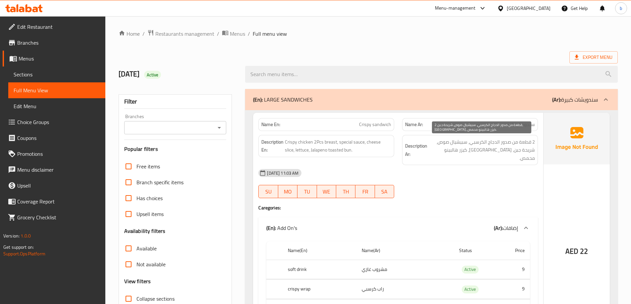
click at [477, 146] on span "2 قطعة من صدور الدجاج الكرسبي، سبيشيال صوص، شريحة جبن، خس، كيزر هالبينو محمص." at bounding box center [482, 150] width 106 height 25
click at [487, 141] on span "2 قطعة من صدور الدجاج الكرسبي، سبيشيال صوص، شريحة جبن، خس، كيزر هالبينو محمص." at bounding box center [482, 150] width 106 height 25
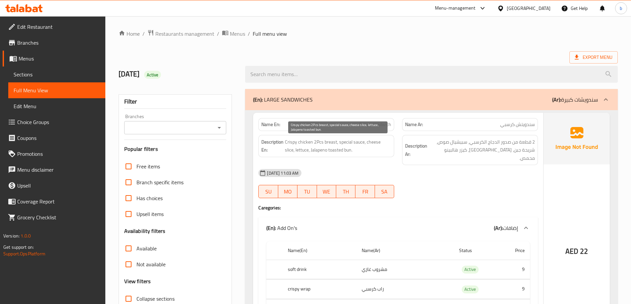
click at [305, 152] on span "Crispy chicken 2Pcs breast, special sauce, cheese slice, lettuce, Jalapeno toas…" at bounding box center [338, 146] width 106 height 16
click at [377, 143] on span "Crispy chicken 2Pcs breast, special sauce, cheese slice, lettuce, Jalapeno toas…" at bounding box center [338, 146] width 106 height 16
click at [294, 152] on span "Crispy chicken 2Pcs breast, special sauce, cheese slice, lettuce, Jalapeno toas…" at bounding box center [338, 146] width 106 height 16
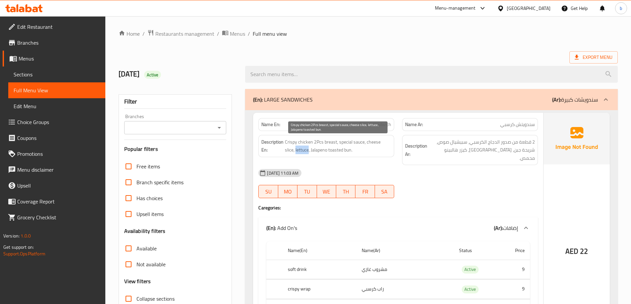
click at [294, 152] on span "Crispy chicken 2Pcs breast, special sauce, cheese slice, lettuce, Jalapeno toas…" at bounding box center [338, 146] width 106 height 16
click at [303, 165] on div "[DATE] 11:03 AM" at bounding box center [398, 173] width 288 height 16
click at [300, 151] on span "Crispy chicken 2Pcs breast, special sauce, cheese slice, lettuce, Jalapeno toas…" at bounding box center [338, 146] width 106 height 16
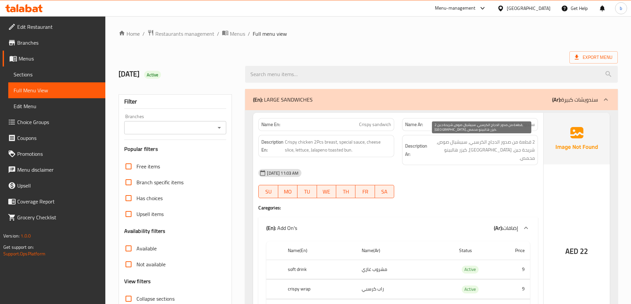
click at [501, 153] on span "2 قطعة من صدور الدجاج الكرسبي، سبيشيال صوص، شريحة جبن، خس، كيزر هالبينو محمص." at bounding box center [482, 150] width 106 height 25
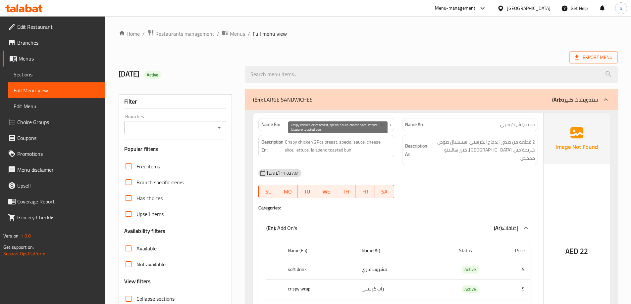
click at [324, 151] on span "Crispy chicken 2Pcs breast, special sauce, cheese slice, lettuce, Jalapeno toas…" at bounding box center [338, 146] width 106 height 16
click at [330, 150] on span "Crispy chicken 2Pcs breast, special sauce, cheese slice, lettuce, Jalapeno toas…" at bounding box center [338, 146] width 106 height 16
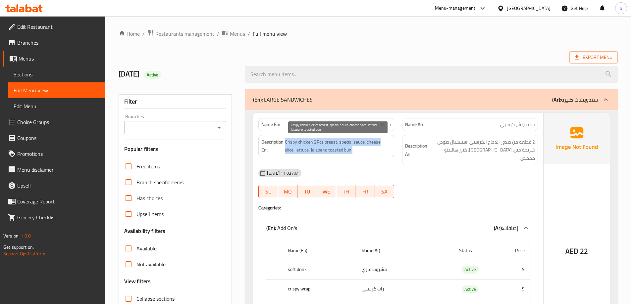
click at [330, 150] on span "Crispy chicken 2Pcs breast, special sauce, cheese slice, lettuce, Jalapeno toas…" at bounding box center [338, 146] width 106 height 16
click at [308, 152] on span "Crispy chicken 2Pcs breast, special sauce, cheese slice, lettuce, Jalapeno toas…" at bounding box center [338, 146] width 106 height 16
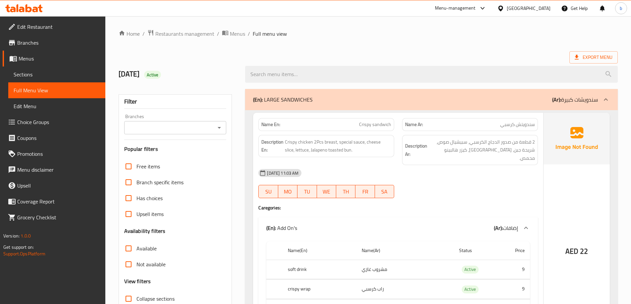
drag, startPoint x: 493, startPoint y: 158, endPoint x: 493, endPoint y: 146, distance: 12.3
click at [493, 165] on div "[DATE] 11:03 AM" at bounding box center [398, 173] width 288 height 16
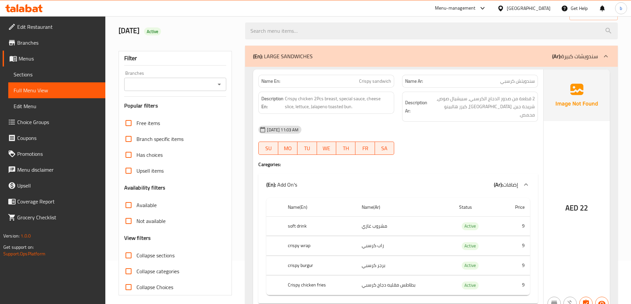
scroll to position [99, 0]
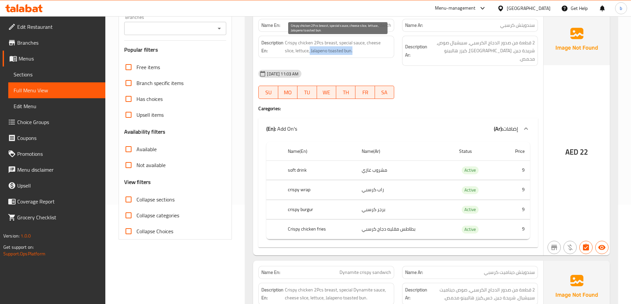
drag, startPoint x: 299, startPoint y: 49, endPoint x: 352, endPoint y: 51, distance: 53.0
click at [352, 51] on span "Crispy chicken 2Pcs breast, special sauce, cheese slice, lettuce, Jalapeno toas…" at bounding box center [338, 47] width 106 height 16
copy span "Jalapeno toasted bun."
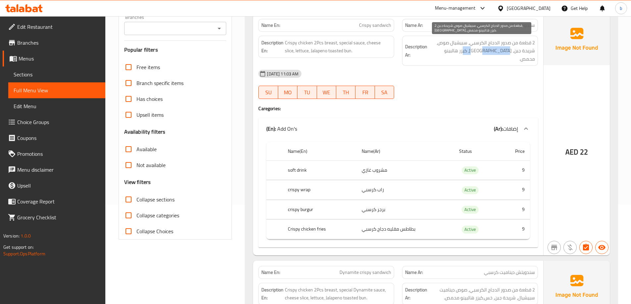
drag, startPoint x: 500, startPoint y: 53, endPoint x: 464, endPoint y: 53, distance: 36.1
click at [464, 53] on span "2 قطعة من صدور الدجاج الكرسبي، سبيشيال صوص، شريحة جبن، خس، كيزر هالبينو محمص." at bounding box center [482, 51] width 106 height 25
copy span "يزر هالبينو محمص"
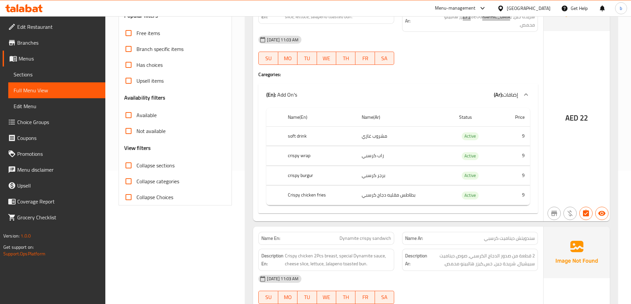
scroll to position [132, 0]
click at [408, 150] on td "راب كرسبي" at bounding box center [404, 157] width 97 height 20
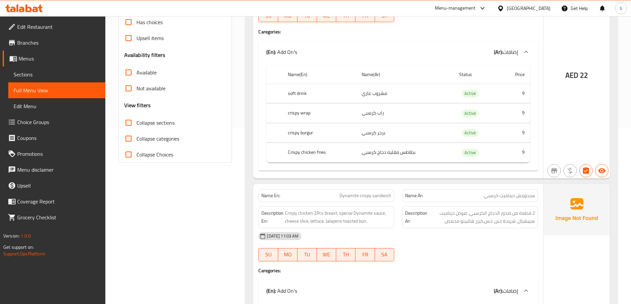
scroll to position [265, 0]
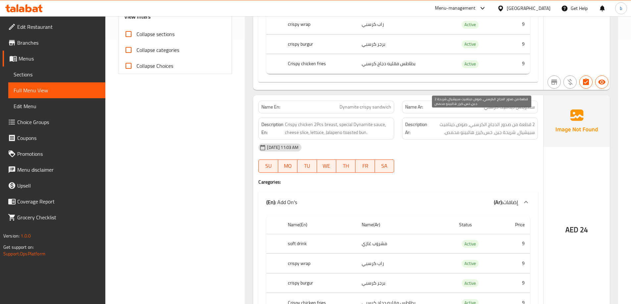
click at [519, 121] on span "2 قطعة من صدور الدجاج الكرسبي، صوص ديناميت سبيشيال، شريحة جبن، خس،كيزر هالبينو …" at bounding box center [482, 129] width 106 height 16
click at [531, 140] on div "[DATE] 11:03 AM" at bounding box center [398, 148] width 288 height 16
click at [535, 118] on div "Description Ar: 2 قطعة من صدور الدجاج الكرسبي، صوص ديناميت سبيشيال، شريحة جبن، …" at bounding box center [470, 129] width 136 height 22
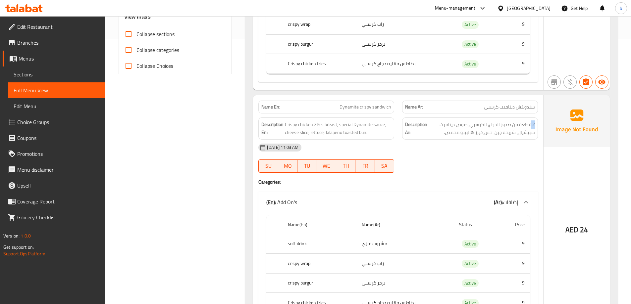
click at [535, 118] on div "Description Ar: 2 قطعة من صدور الدجاج الكرسبي، صوص ديناميت سبيشيال، شريحة جبن، …" at bounding box center [470, 129] width 136 height 22
click at [473, 128] on span "2 قطعة من صدور الدجاج الكرسبي، صوص ديناميت سبيشيال، شريحة جبن، خس،كيزر هالبينو …" at bounding box center [482, 129] width 106 height 16
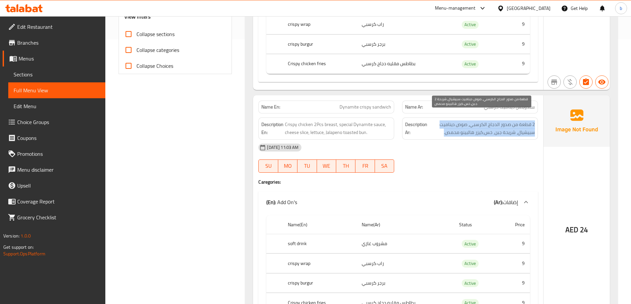
click at [473, 128] on span "2 قطعة من صدور الدجاج الكرسبي، صوص ديناميت سبيشيال، شريحة جبن، خس،كيزر هالبينو …" at bounding box center [482, 129] width 106 height 16
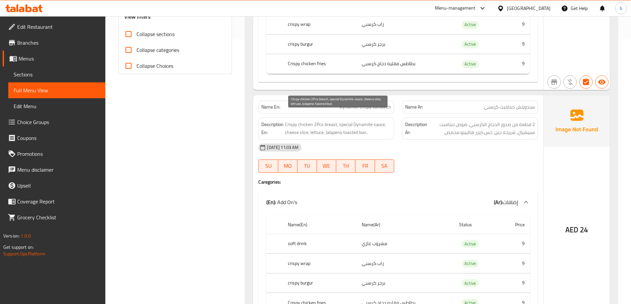
click at [383, 122] on span "Crispy chicken 2Pcs breast, special Dynamite sauce, cheese slice, lettuce, Jala…" at bounding box center [338, 129] width 106 height 16
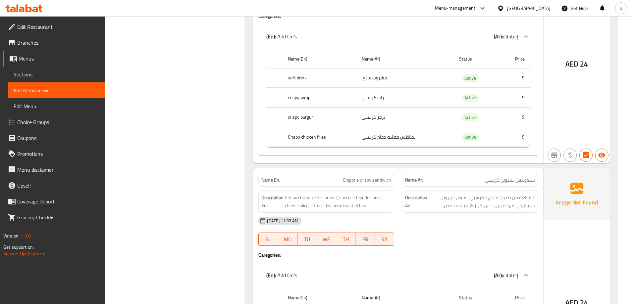
scroll to position [431, 0]
click at [353, 177] on span "Chipotle crispy sandwich" at bounding box center [367, 180] width 48 height 7
copy span "Chipotle"
click at [507, 194] on span "2 قطعة من صدور الدجاج الكرسبي، صوص شيبوتل سبيشيال، شريحة جبن، خس، كيزر هالبينو …" at bounding box center [482, 202] width 106 height 16
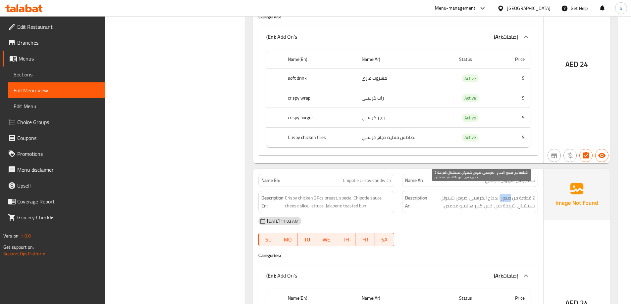
click at [507, 194] on span "2 قطعة من صدور الدجاج الكرسبي، صوص شيبوتل سبيشيال، شريحة جبن، خس، كيزر هالبينو …" at bounding box center [482, 202] width 106 height 16
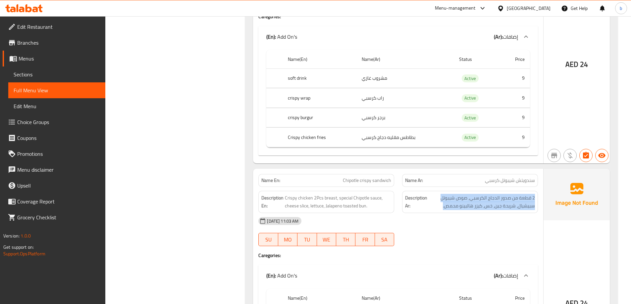
click at [496, 202] on div "Description Ar: 2 قطعة من صدور الدجاج الكرسبي، صوص شيبوتل سبيشيال، شريحة جبن، خ…" at bounding box center [470, 202] width 136 height 22
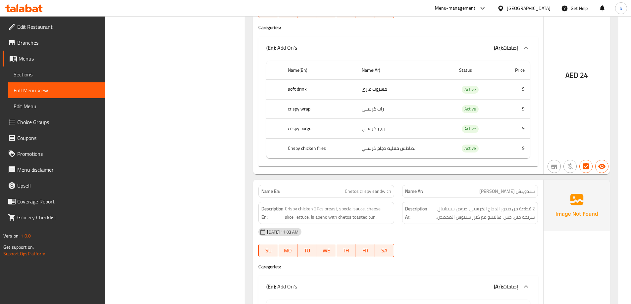
scroll to position [563, 0]
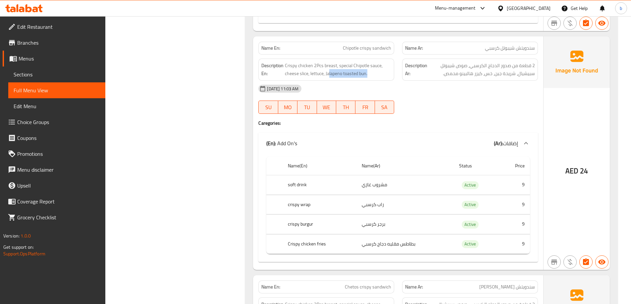
drag, startPoint x: 328, startPoint y: 65, endPoint x: 373, endPoint y: 71, distance: 45.4
click at [373, 71] on div "Description En: Crispy chicken 2Pcs breast, special Chipotle sauce, cheese slic…" at bounding box center [326, 70] width 136 height 22
drag, startPoint x: 480, startPoint y: 67, endPoint x: 430, endPoint y: 70, distance: 50.1
click at [430, 70] on div "Description Ar: 2 قطعة من صدور الدجاج الكرسبي، صوص شيبوتل سبيشيال، شريحة جبن، خ…" at bounding box center [470, 70] width 136 height 22
click at [524, 177] on td "9" at bounding box center [514, 186] width 30 height 20
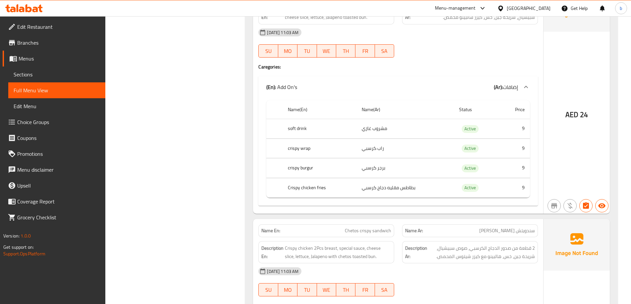
scroll to position [696, 0]
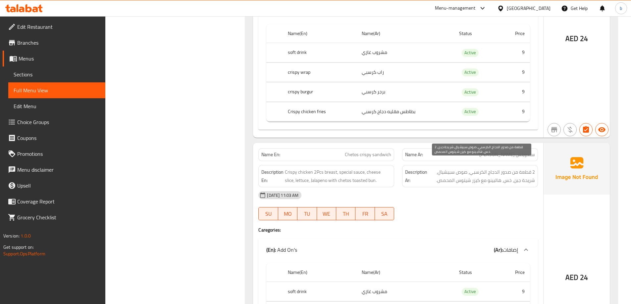
click at [525, 168] on span "2 قطعة من صدور الدجاج الكرسبي، صوص سبيشيال، شريحة جبن، خس، هالبينو مع كيزر شيتو…" at bounding box center [482, 176] width 106 height 16
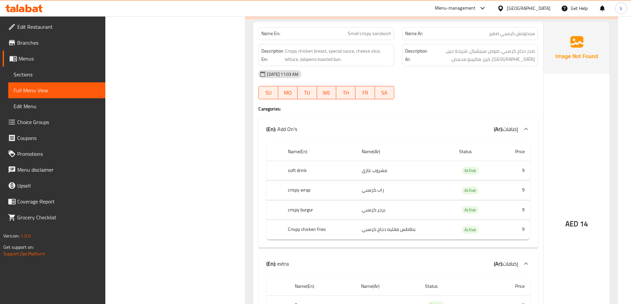
scroll to position [1192, 0]
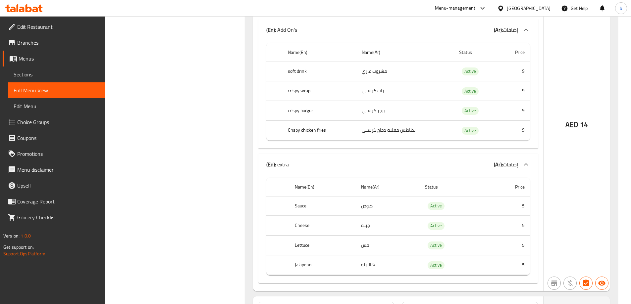
click at [466, 161] on div "(En): extra (Ar): إضافات" at bounding box center [392, 165] width 252 height 8
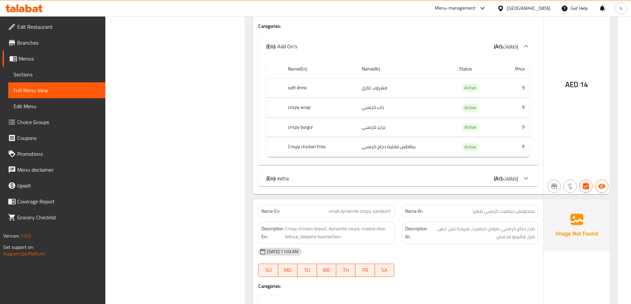
scroll to position [1060, 0]
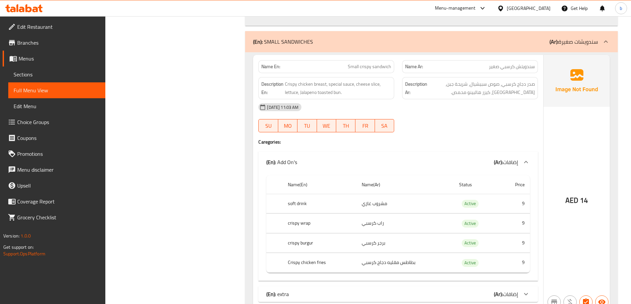
click at [483, 292] on div "(En): extra (Ar): إضافات" at bounding box center [398, 295] width 280 height 16
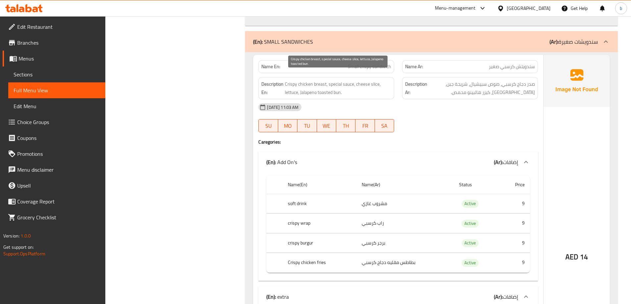
click at [329, 80] on span "Crispy chicken breast, special sauce, cheese slice, lettuce, Jalapeno toasted b…" at bounding box center [338, 88] width 106 height 16
click at [355, 80] on span "Crispy chicken breast, special sauce, cheese slice, lettuce, Jalapeno toasted b…" at bounding box center [338, 88] width 106 height 16
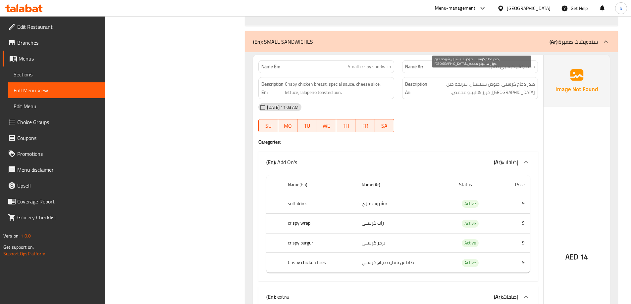
click at [510, 81] on span "صدر دجاج كرسبي، صوص سبيشيال، شريحة جبن، خس، كيزر هالبينو محمص." at bounding box center [482, 88] width 106 height 16
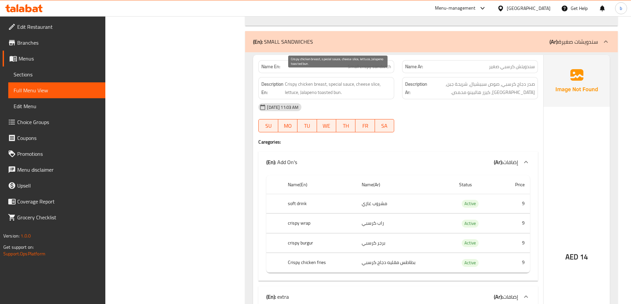
click at [328, 85] on span "Crispy chicken breast, special sauce, cheese slice, lettuce, Jalapeno toasted b…" at bounding box center [338, 88] width 106 height 16
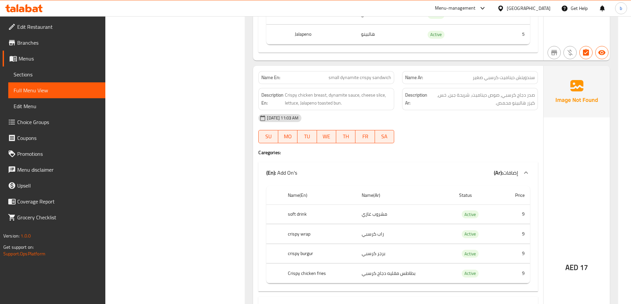
scroll to position [1424, 0]
click at [493, 73] on span "سندويتش ديناميت كرسبي صغير" at bounding box center [504, 76] width 62 height 7
click at [526, 96] on span "صدر دجاج كرسبي، صوص ديناميت، شريحة جبن، خس، كيزر هالبينو محمص." at bounding box center [482, 98] width 106 height 16
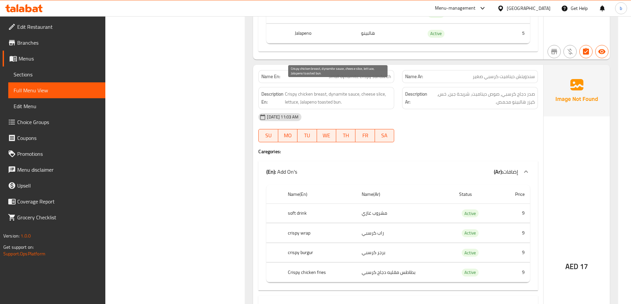
click at [317, 98] on span "Crispy chicken breast, dynamite sauce, cheese slice, lettuce, Jalapeno toasted …" at bounding box center [338, 98] width 106 height 16
click at [320, 95] on span "Crispy chicken breast, dynamite sauce, cheese slice, lettuce, Jalapeno toasted …" at bounding box center [338, 98] width 106 height 16
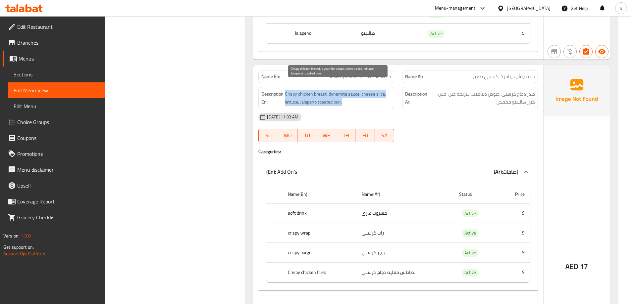
click at [315, 96] on span "Crispy chicken breast, dynamite sauce, cheese slice, lettuce, Jalapeno toasted …" at bounding box center [338, 98] width 106 height 16
drag, startPoint x: 319, startPoint y: 96, endPoint x: 340, endPoint y: 97, distance: 21.2
click at [340, 97] on span "Crispy chicken breast, dynamite sauce, cheese slice, lettuce, Jalapeno toasted …" at bounding box center [338, 98] width 106 height 16
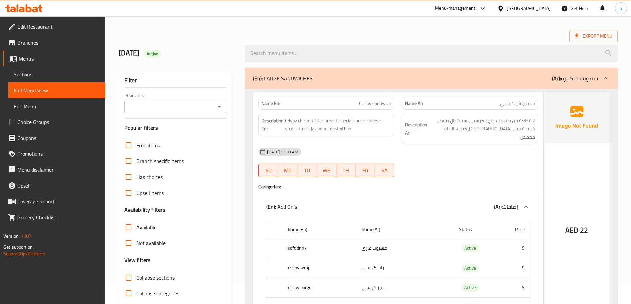
scroll to position [33, 0]
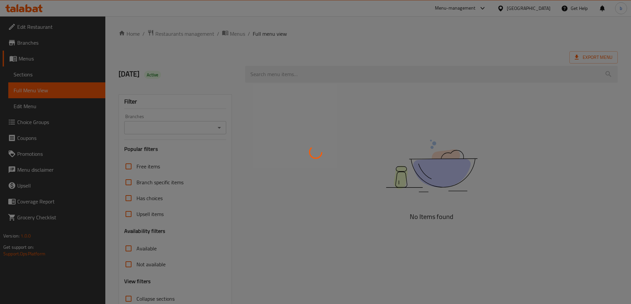
click at [41, 123] on div at bounding box center [315, 152] width 631 height 304
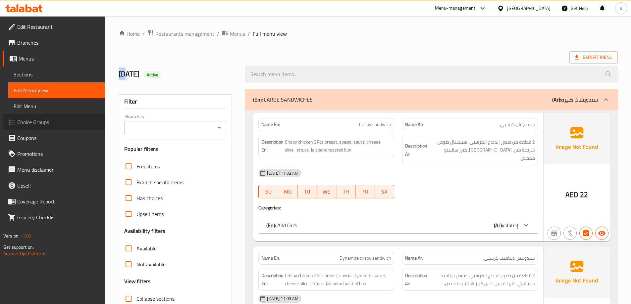
click at [43, 121] on span "Choice Groups" at bounding box center [58, 122] width 83 height 8
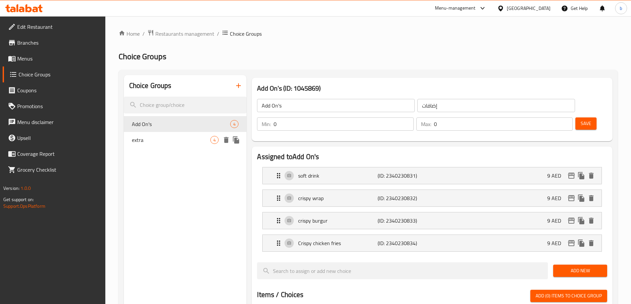
click at [183, 139] on span "extra" at bounding box center [171, 140] width 79 height 8
type input "extra"
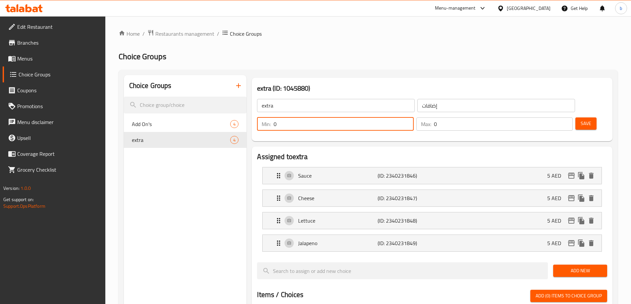
drag, startPoint x: 507, startPoint y: 105, endPoint x: 554, endPoint y: 109, distance: 47.2
click at [554, 115] on div "Min: 0 ​ Max: 0 ​" at bounding box center [414, 124] width 321 height 19
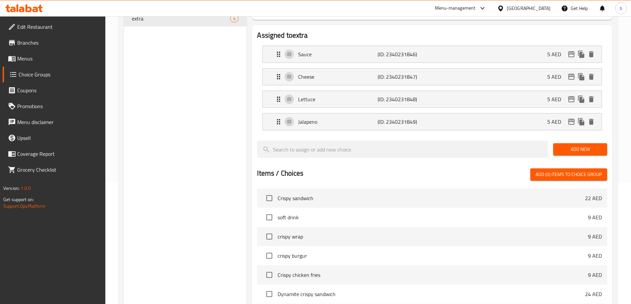
scroll to position [33, 0]
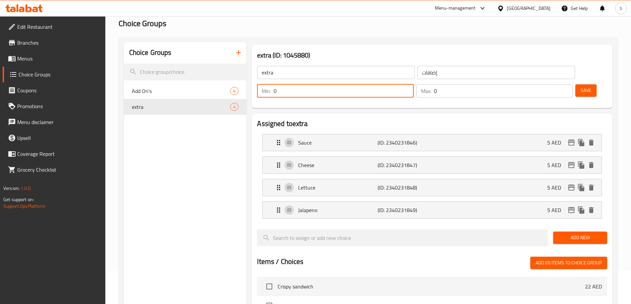
click at [33, 72] on span "Choice Groups" at bounding box center [59, 75] width 81 height 8
click at [29, 60] on span "Menus" at bounding box center [58, 59] width 83 height 8
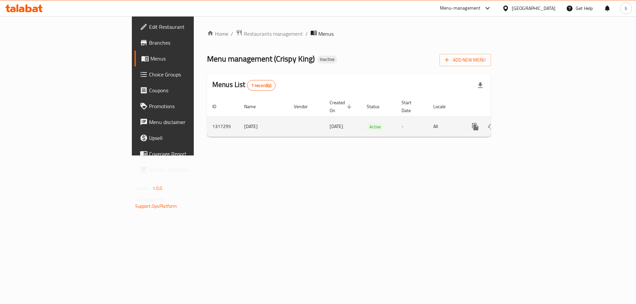
click at [527, 123] on icon "enhanced table" at bounding box center [523, 127] width 8 height 8
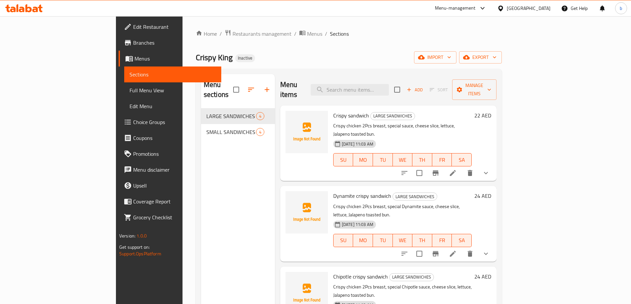
click at [457, 169] on icon at bounding box center [453, 173] width 8 height 8
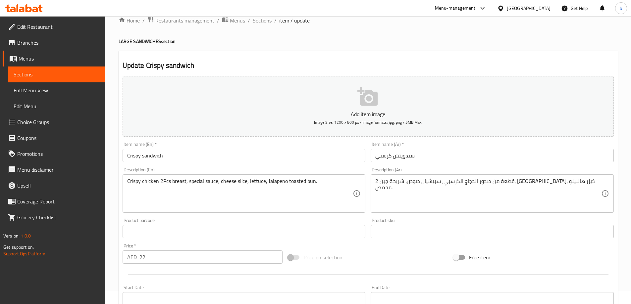
scroll to position [33, 0]
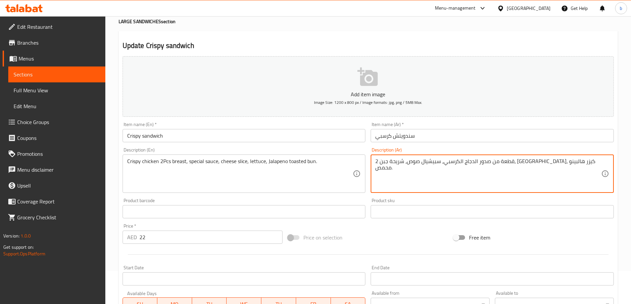
drag, startPoint x: 415, startPoint y: 163, endPoint x: 423, endPoint y: 162, distance: 8.0
click at [397, 161] on textarea "2 قطعة من صدور الدجاج الكرسبي، سبيشيال صوص، شريحة جبن، خس، كيزر هالبينو محمص." at bounding box center [488, 173] width 226 height 31
paste textarea "كيزر"
click at [408, 161] on textarea "2 قطعة من صدور الدجاج الكرسبي، سبيشيال صوص، شريحة جبن، خس، كيزر هالبينو كيزر مح…" at bounding box center [488, 173] width 226 height 31
drag, startPoint x: 425, startPoint y: 161, endPoint x: 434, endPoint y: 164, distance: 8.7
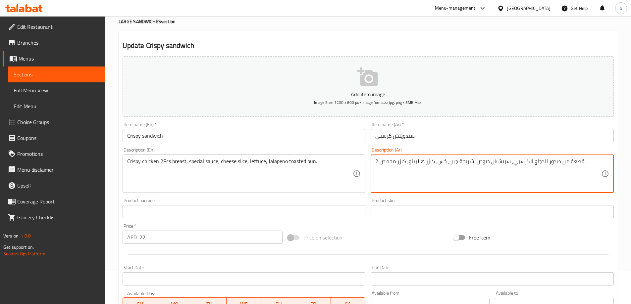
click at [434, 164] on textarea "2 قطعة من صدور الدجاج الكرسبي، سبيشيال صوص، شريحة جبن، خس، كيزر هالبينو, كيزر م…" at bounding box center [488, 173] width 226 height 31
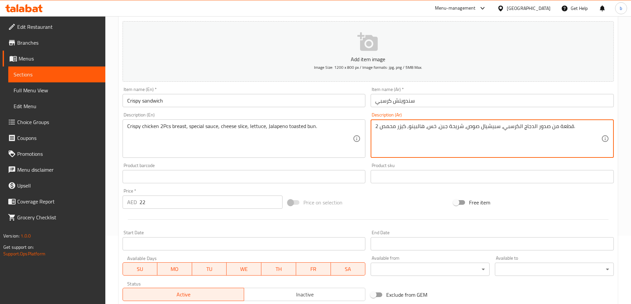
scroll to position [99, 0]
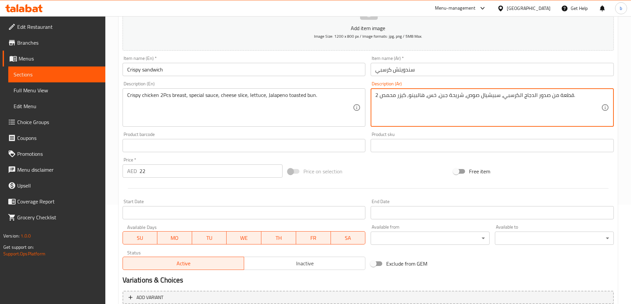
type textarea "2 قطعة من صدور الدجاج الكرسبي، سبيشيال صوص، شريحة جبن، خس، هالبينو, كيزر محمص."
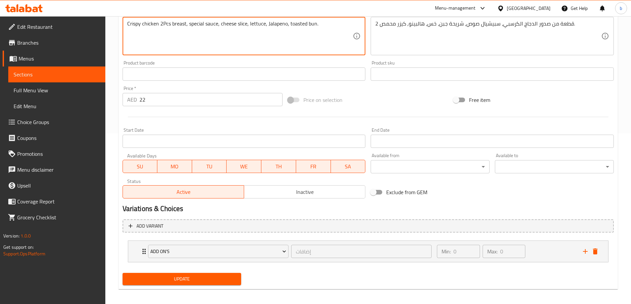
scroll to position [175, 0]
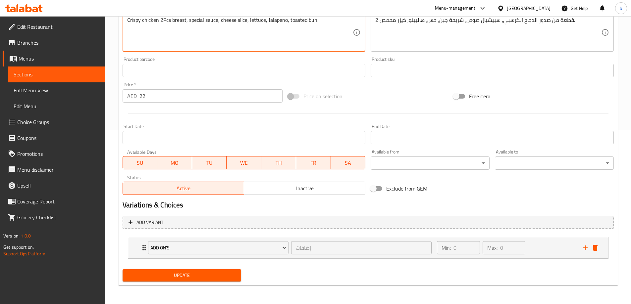
type textarea "Crispy chicken 2Pcs breast, special sauce, cheese slice, lettuce, Jalapeno, toa…"
click at [167, 276] on span "Update" at bounding box center [182, 276] width 108 height 8
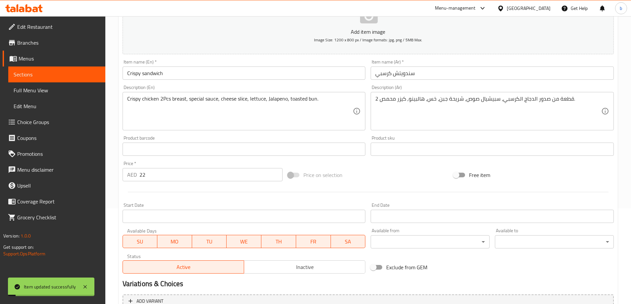
scroll to position [9, 0]
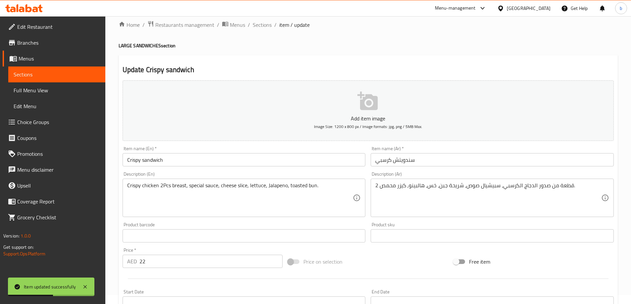
click at [32, 73] on span "Sections" at bounding box center [57, 75] width 86 height 8
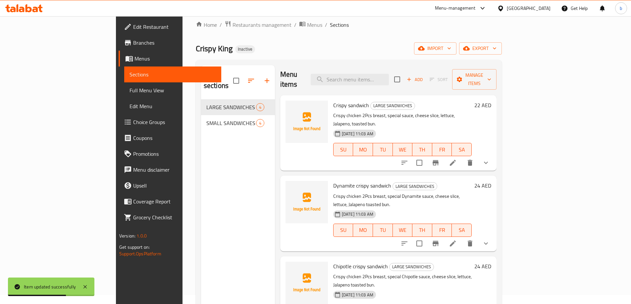
scroll to position [2, 0]
click at [457, 239] on icon at bounding box center [453, 243] width 8 height 8
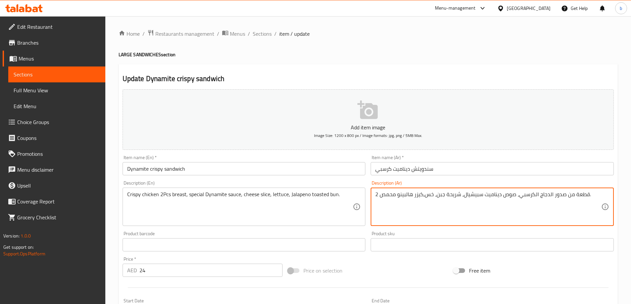
drag, startPoint x: 414, startPoint y: 193, endPoint x: 423, endPoint y: 194, distance: 8.9
click at [397, 194] on textarea "2 قطعة من صدور الدجاج الكرسبي، صوص ديناميت سبيشيال، شريحة جبن، خس، هالبينو محمص." at bounding box center [488, 206] width 226 height 31
paste textarea "كيزر"
click at [408, 194] on textarea "2 قطعة من صدور الدجاج الكرسبي، صوص ديناميت سبيشيال، شريحة جبن، خس، هالبينو كيزر…" at bounding box center [488, 206] width 226 height 31
type textarea "2 قطعة من صدور الدجاج الكرسبي، صوص ديناميت سبيشيال، شريحة جبن، خس، هالبينو, كيز…"
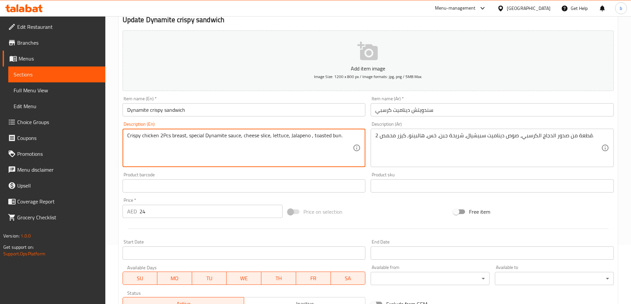
scroll to position [166, 0]
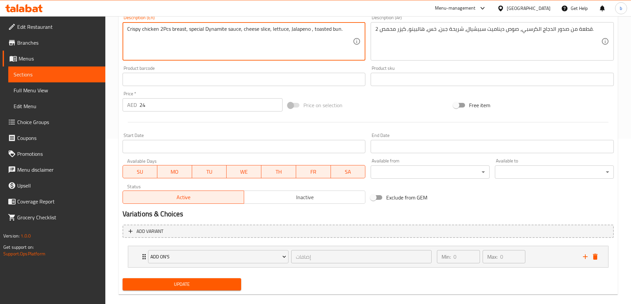
type textarea "Crispy chicken 2Pcs breast, special Dynamite sauce, cheese slice, lettuce, Jala…"
click at [203, 285] on span "Update" at bounding box center [182, 285] width 108 height 8
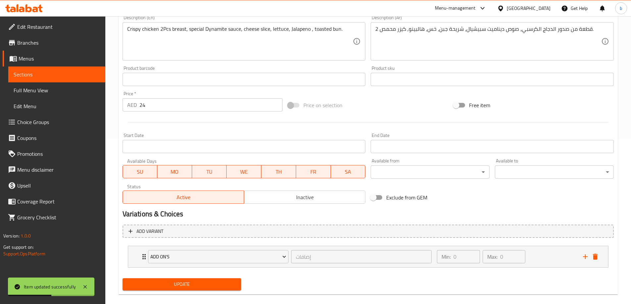
click at [73, 71] on span "Sections" at bounding box center [57, 75] width 86 height 8
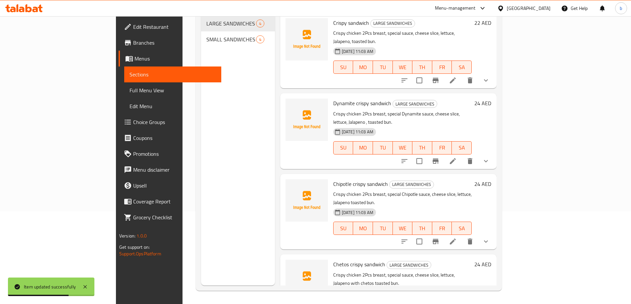
scroll to position [2, 0]
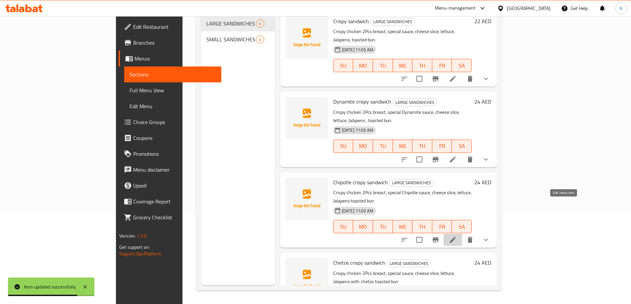
click at [456, 237] on icon at bounding box center [453, 240] width 6 height 6
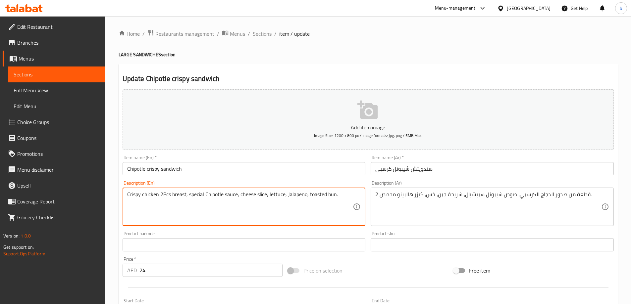
type textarea "Crispy chicken 2Pcs breast, special Chipotle sauce, cheese slice, lettuce, Jala…"
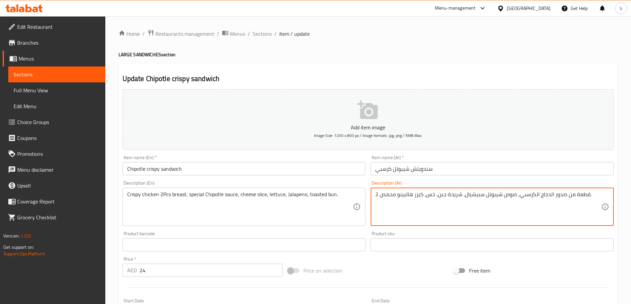
drag, startPoint x: 414, startPoint y: 191, endPoint x: 424, endPoint y: 193, distance: 9.7
click at [396, 195] on textarea "2 قطعة من صدور الدجاج الكرسبي، صوص شيبوتل سبيشيال، شريحة جبن، خس، هالبينو محمص." at bounding box center [488, 206] width 226 height 31
paste textarea "يزر"
click at [406, 195] on textarea "2 قطعة من صدور الدجاج الكرسبي، صوص شيبوتل سبيشيال، شريحة جبن، خس، هالبينو كيزر …" at bounding box center [488, 206] width 226 height 31
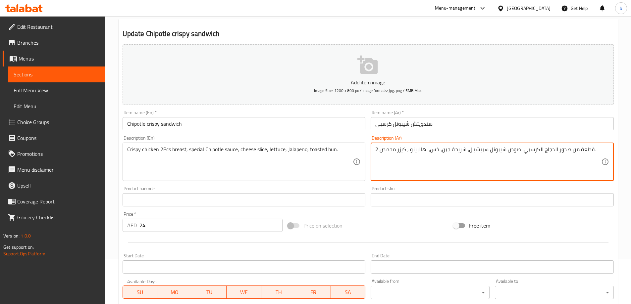
scroll to position [66, 0]
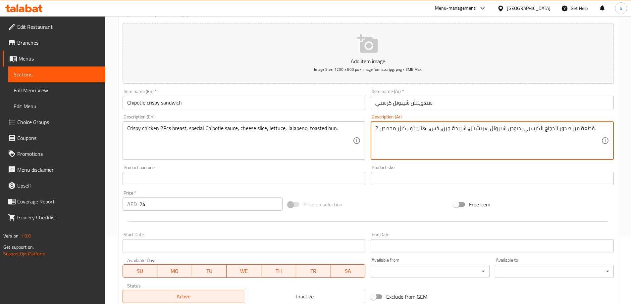
click at [426, 128] on textarea "2 قطعة من صدور الدجاج الكرسبي، صوص شيبوتل سبيشيال، شريحة جبن، خس، هالبينو , كيز…" at bounding box center [488, 140] width 226 height 31
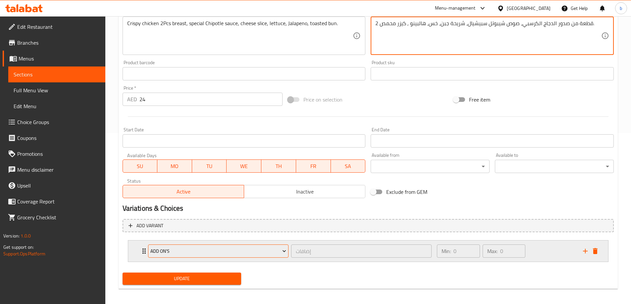
scroll to position [175, 0]
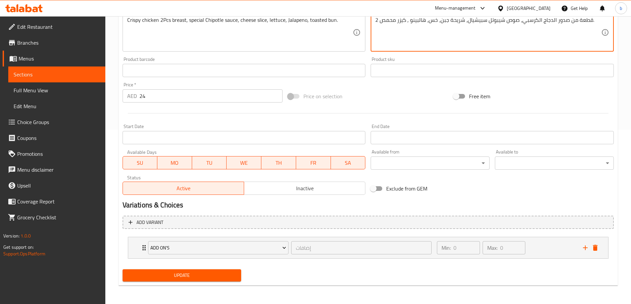
type textarea "2 قطعة من صدور الدجاج الكرسبي، صوص شيبوتل سبيشيال، شريحة جبن، خس، هالبينو , كيز…"
click at [216, 277] on span "Update" at bounding box center [182, 276] width 108 height 8
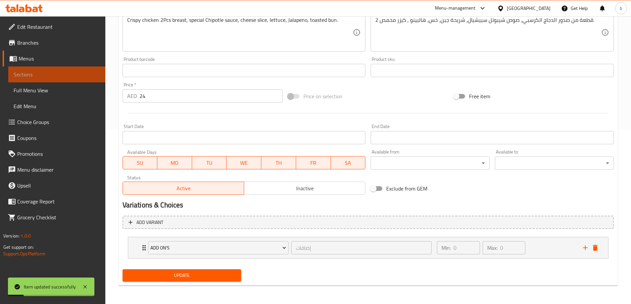
click at [48, 75] on span "Sections" at bounding box center [57, 75] width 86 height 8
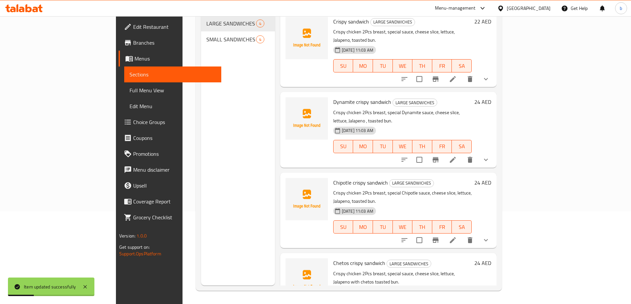
scroll to position [2, 0]
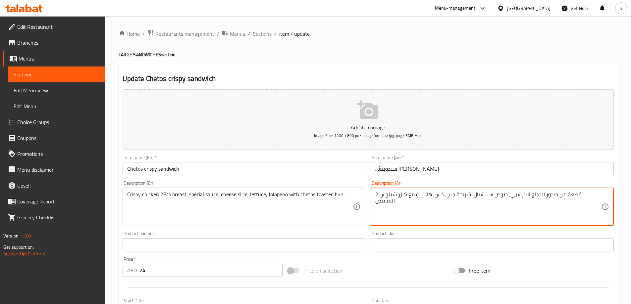
drag, startPoint x: 419, startPoint y: 196, endPoint x: 428, endPoint y: 197, distance: 9.0
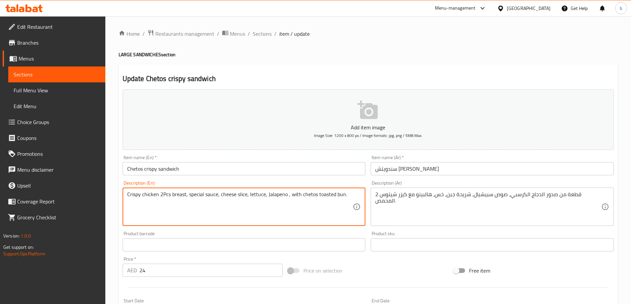
click at [314, 193] on textarea "Crispy chicken 2Pcs breast, special sauce, cheese slice, lettuce, Jalapeno , wi…" at bounding box center [240, 206] width 226 height 31
click at [290, 196] on textarea "Crispy chicken 2Pcs breast, special sauce, cheese slice, lettuce, Jalapeno , wi…" at bounding box center [240, 206] width 226 height 31
click at [313, 193] on textarea "Crispy chicken 2Pcs breast, special sauce, cheese slice, lettuce, Jalapeno with…" at bounding box center [240, 206] width 226 height 31
type textarea "Crispy chicken 2Pcs breast, special sauce, cheese slice, lettuce, Jalapeno with…"
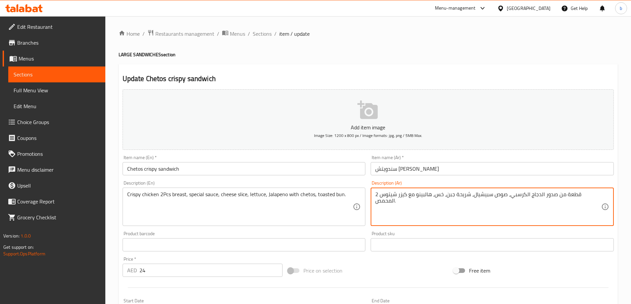
drag, startPoint x: 419, startPoint y: 195, endPoint x: 428, endPoint y: 194, distance: 9.0
click at [400, 194] on textarea "2 قطعة من صدور الدجاج الكرسبي، صوص سبيشيال، شريحة جبن، خس، هالبينو مع شيتوس الم…" at bounding box center [488, 206] width 226 height 31
paste textarea "كيزر"
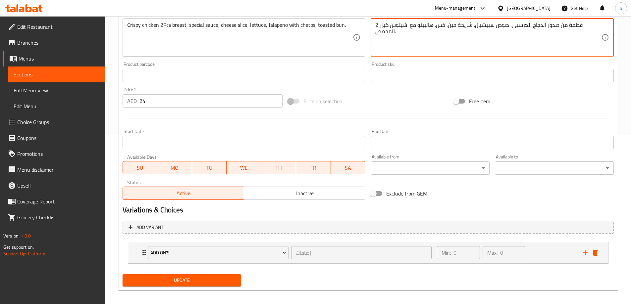
scroll to position [175, 0]
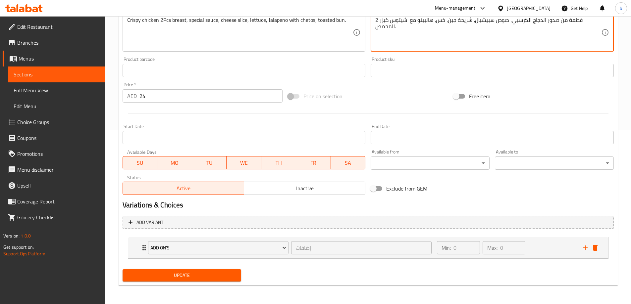
type textarea "2 قطعة من صدور الدجاج الكرسبي، صوص سبيشيال، شريحة جبن، خس، هالبينو مع شيتوس كيز…"
click at [215, 274] on span "Update" at bounding box center [182, 276] width 108 height 8
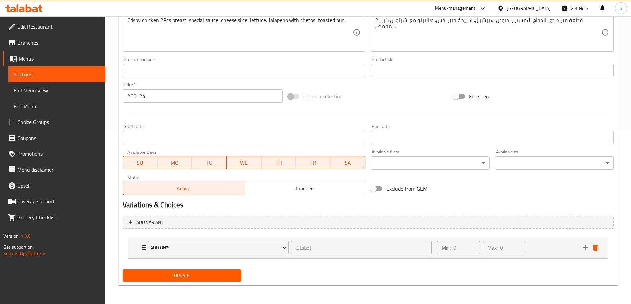
click at [44, 79] on link "Sections" at bounding box center [56, 75] width 97 height 16
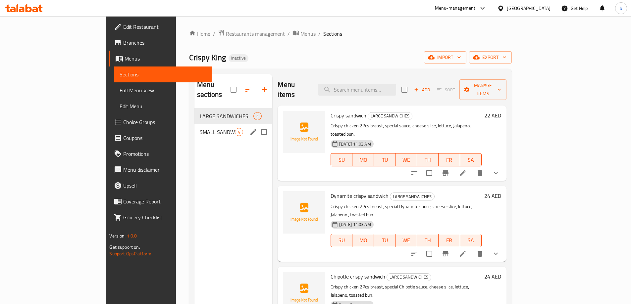
click at [200, 128] on span "SMALL SANDWICHES" at bounding box center [217, 132] width 35 height 8
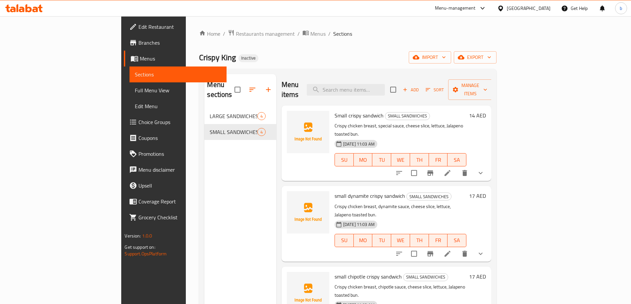
scroll to position [2, 0]
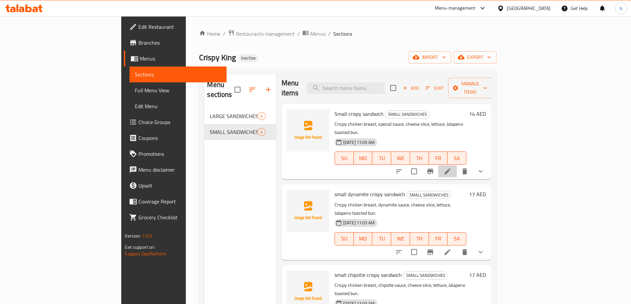
click at [457, 166] on li at bounding box center [447, 172] width 19 height 12
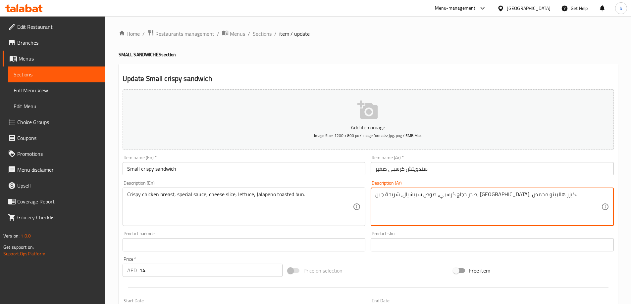
drag, startPoint x: 409, startPoint y: 193, endPoint x: 418, endPoint y: 195, distance: 8.9
click at [392, 195] on textarea "صدر دجاج كرسبي، صوص سبيشيال، شريحة جبن، خس، هالبينو محمص." at bounding box center [488, 206] width 226 height 31
paste textarea "يزر"
type textarea "صدر دجاج كرسبي، صوص سبيشيال، شريحة جبن، خس، هالبينو , كيزر محمص."
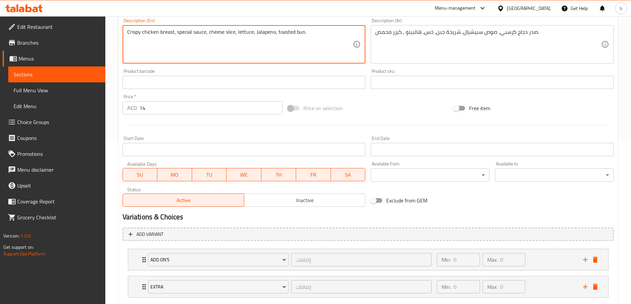
scroll to position [199, 0]
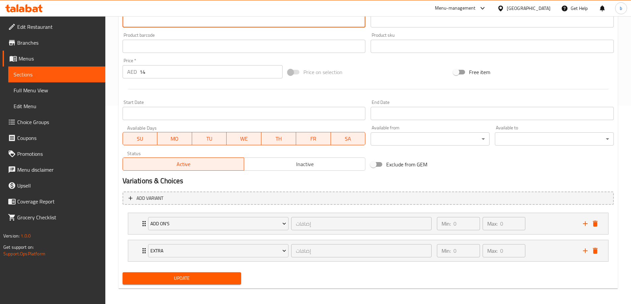
type textarea "Crispy chicken breast, special sauce, cheese slice, lettuce, Jalapeno, toasted …"
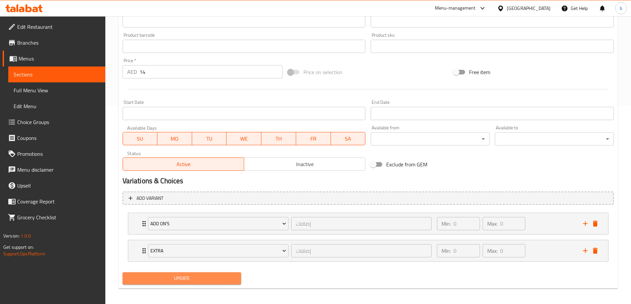
click at [198, 281] on span "Update" at bounding box center [182, 279] width 108 height 8
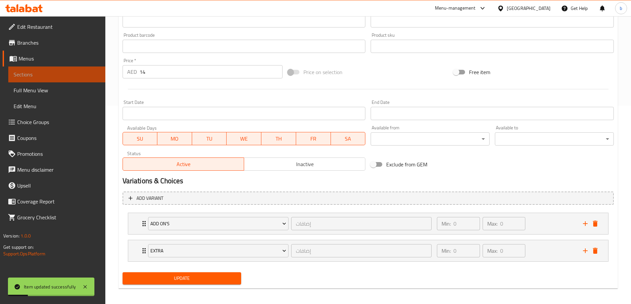
click at [58, 73] on span "Sections" at bounding box center [57, 75] width 86 height 8
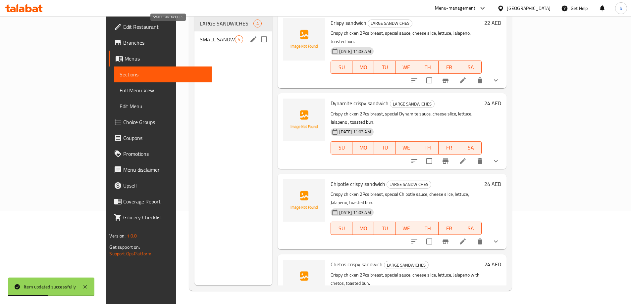
click at [200, 35] on span "SMALL SANDWICHES" at bounding box center [217, 39] width 35 height 8
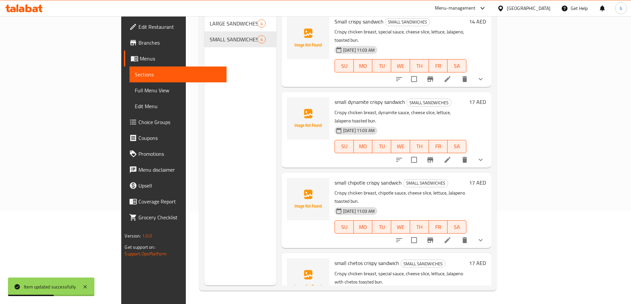
scroll to position [2, 0]
click at [450, 157] on icon at bounding box center [448, 160] width 6 height 6
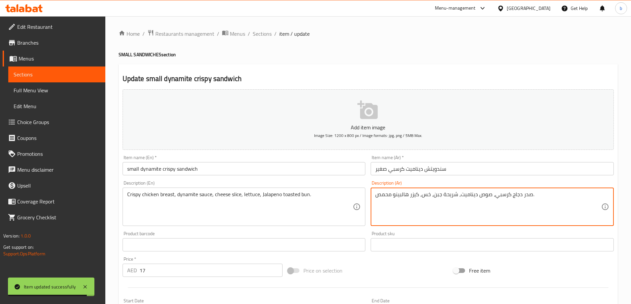
drag, startPoint x: 409, startPoint y: 195, endPoint x: 420, endPoint y: 193, distance: 10.7
click at [393, 194] on textarea "صدر دجاج كرسبي، صوص ديناميت، شريحة جبن، خس، هالبينو محمص." at bounding box center [488, 206] width 226 height 31
paste textarea "يزر"
click at [391, 195] on textarea "صدر دجاج كرسبي، صوص ديناميت، شريحة جبن، خس، هالبينو محمص." at bounding box center [488, 206] width 226 height 31
paste textarea "يزر"
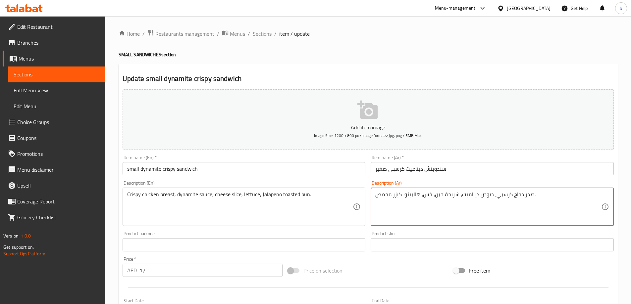
click at [402, 194] on textarea "صدر دجاج كرسبي، صوص ديناميت، شريحة جبن، خس، هالبينو كيزر محمص." at bounding box center [488, 206] width 226 height 31
click at [404, 195] on textarea "صدر دجاج كرسبي، صوص ديناميت، شريحة جبن، خس، هالبينو كيزر محمص." at bounding box center [488, 206] width 226 height 31
click at [403, 196] on textarea "صدر دجاج كرسبي، صوص ديناميت، شريحة جبن، خس، هالبينو كيزر محمص." at bounding box center [488, 206] width 226 height 31
type textarea "صدر دجاج كرسبي، صوص ديناميت، شريحة جبن، خس، هالبينو , كيزر محمص."
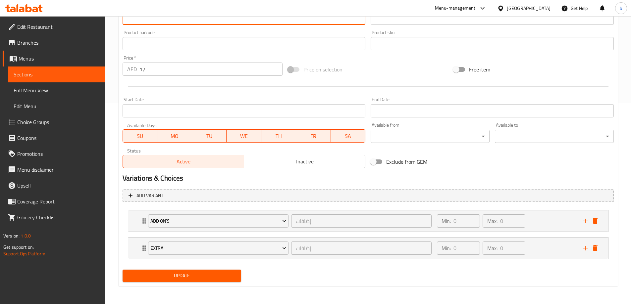
scroll to position [202, 0]
type textarea "Crispy chicken breast, dynamite sauce, cheese slice, lettuce, Jalapeno ,toasted…"
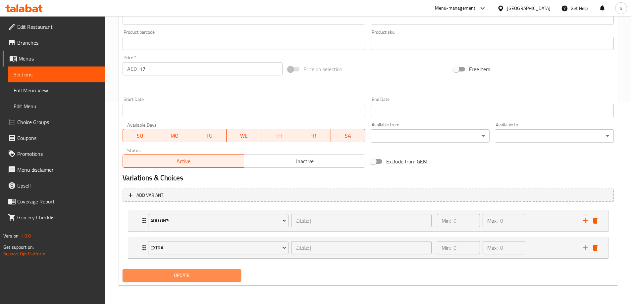
click at [205, 277] on span "Update" at bounding box center [182, 276] width 108 height 8
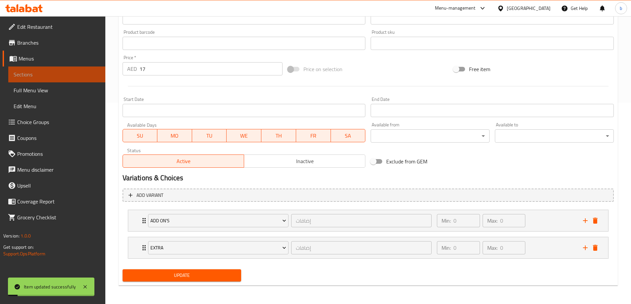
click at [55, 74] on span "Sections" at bounding box center [57, 75] width 86 height 8
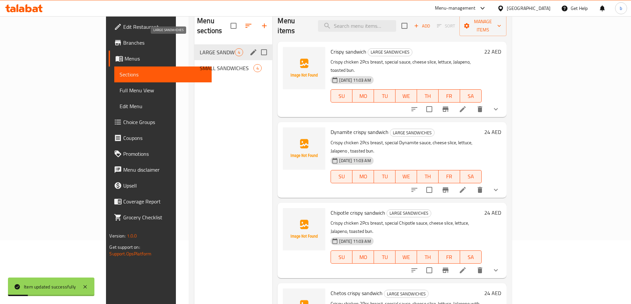
scroll to position [26, 0]
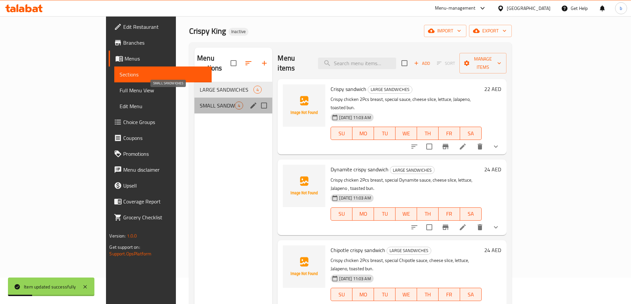
click at [200, 102] on span "SMALL SANDWICHES" at bounding box center [217, 106] width 35 height 8
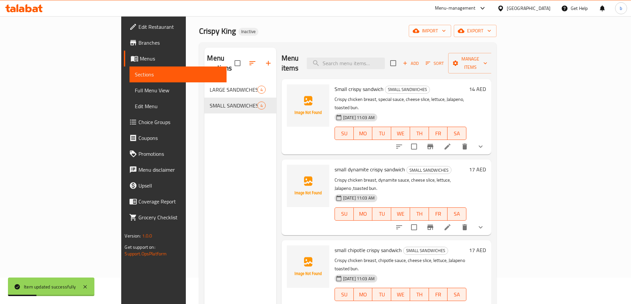
scroll to position [2, 0]
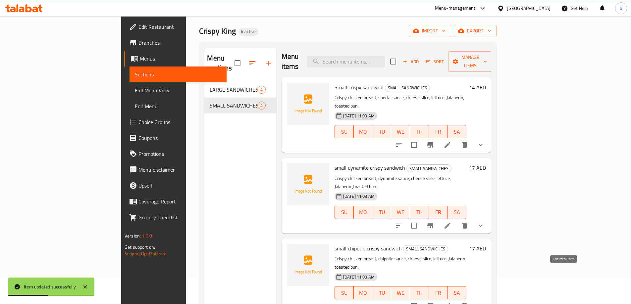
click at [450, 303] on icon at bounding box center [448, 306] width 6 height 6
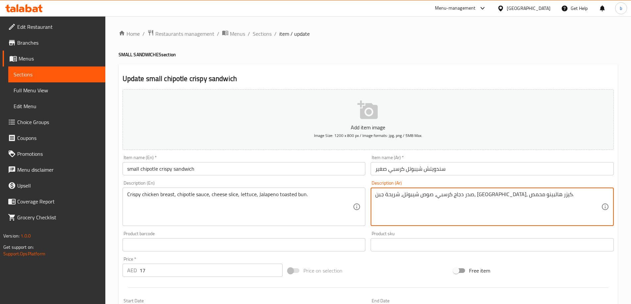
drag, startPoint x: 409, startPoint y: 195, endPoint x: 420, endPoint y: 194, distance: 11.0
click at [391, 192] on textarea "صدر دجاج كرسبي، صوص شيبوتل، شريحة جبن، خس،هالبينو محمص." at bounding box center [488, 206] width 226 height 31
paste textarea "كيزر"
click at [403, 194] on textarea "صدر دجاج كرسبي، صوص شيبوتل، شريحة جبن، خس،هالبينو كيزر محمص." at bounding box center [488, 206] width 226 height 31
type textarea "صدر دجاج كرسبي، صوص شيبوتل، شريحة جبن، [GEOGRAPHIC_DATA]،هالبينو , كيزر محمص."
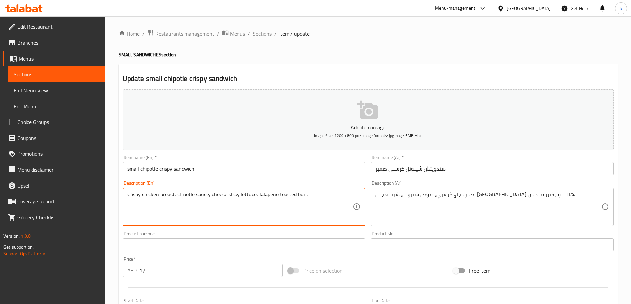
click at [276, 195] on textarea "Crispy chicken breast, chipotle sauce, cheese slice, lettuce, Jalapeno toasted …" at bounding box center [240, 206] width 226 height 31
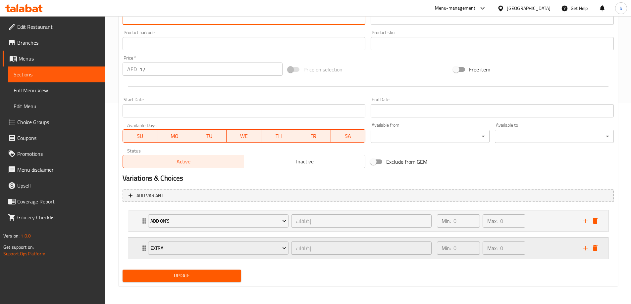
scroll to position [202, 0]
type textarea "Crispy chicken breast, chipotle sauce, cheese slice, lettuce, Jalapeno, toasted…"
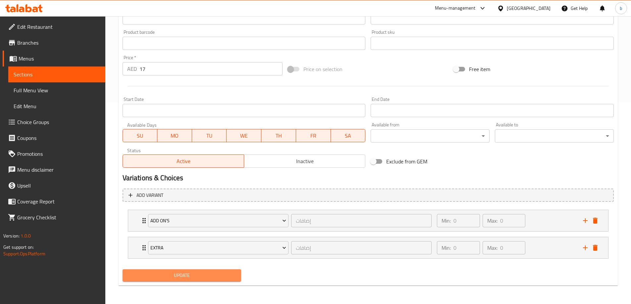
click at [190, 280] on button "Update" at bounding box center [182, 276] width 119 height 12
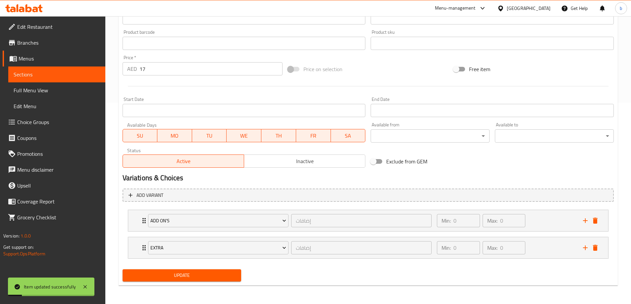
click at [26, 76] on span "Sections" at bounding box center [57, 75] width 86 height 8
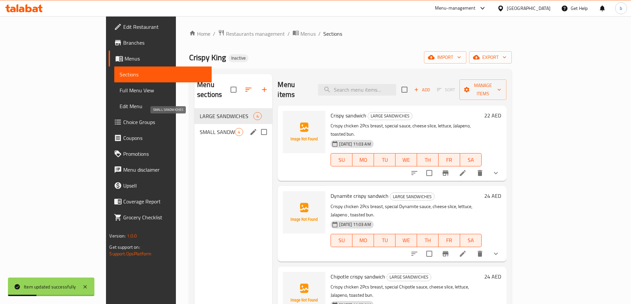
click at [200, 128] on span "SMALL SANDWICHES" at bounding box center [217, 132] width 35 height 8
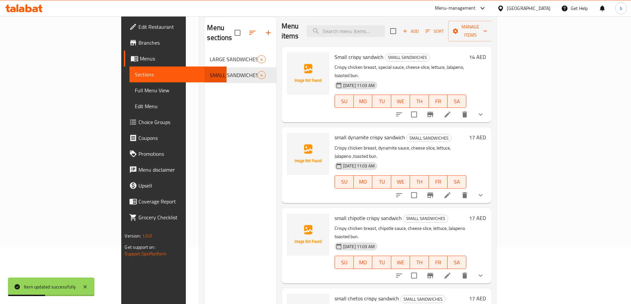
scroll to position [93, 0]
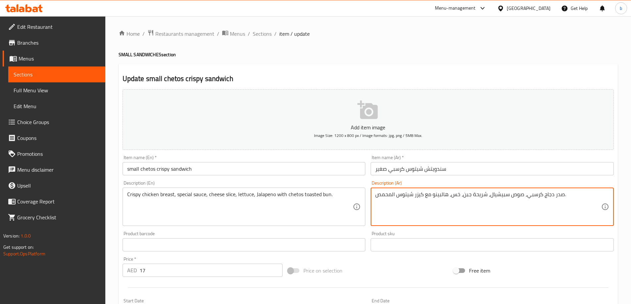
drag, startPoint x: 414, startPoint y: 197, endPoint x: 424, endPoint y: 194, distance: 9.9
click at [397, 194] on textarea "صدر دجاج كرسبي، صوص سبيشيال، شريحة جبن، خس، هالبينو مع شيتوس المحمص." at bounding box center [488, 206] width 226 height 31
paste textarea "كيزر"
type textarea "صدر دجاج كرسبي، صوص سبيشيال، شريحة جبن، خس، هالبينو مع شيتوس, كيزر المحمص."
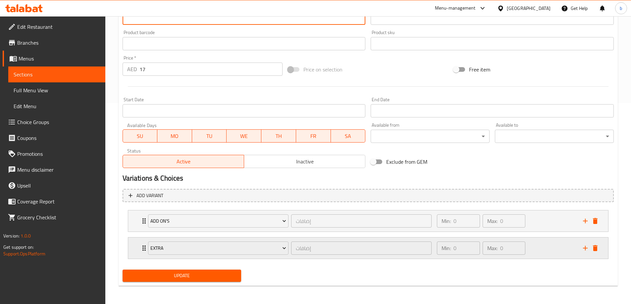
scroll to position [202, 0]
type textarea "Crispy chicken breast, special sauce, cheese slice, lettuce, Jalapeno with chet…"
click at [216, 272] on span "Update" at bounding box center [182, 276] width 108 height 8
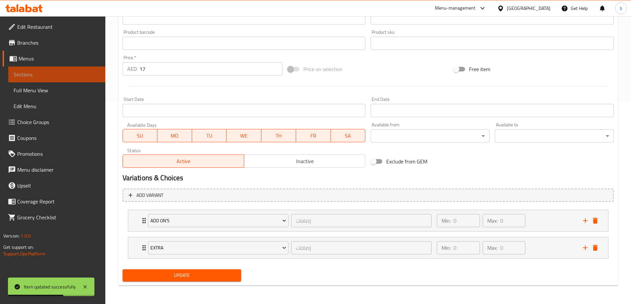
click at [37, 74] on span "Sections" at bounding box center [57, 75] width 86 height 8
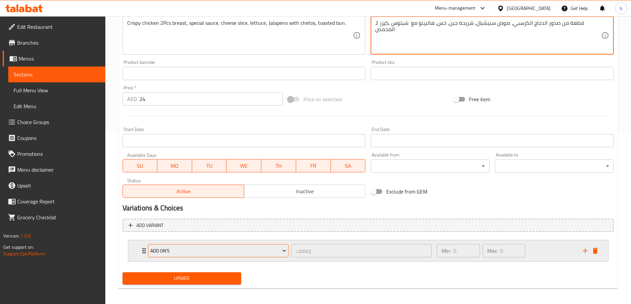
scroll to position [175, 0]
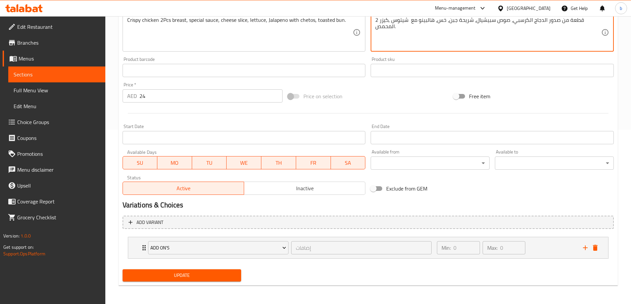
type textarea "2 قطعة من صدور الدجاج الكرسبي، صوص سبيشيال، شريحة جبن، خس، هالبينو مع شيتوس ,كي…"
click at [203, 273] on span "Update" at bounding box center [182, 276] width 108 height 8
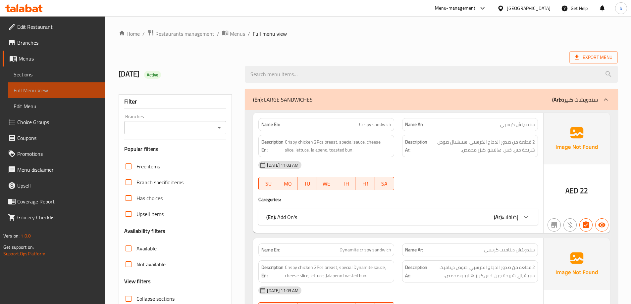
click at [30, 88] on span "Full Menu View" at bounding box center [57, 90] width 86 height 8
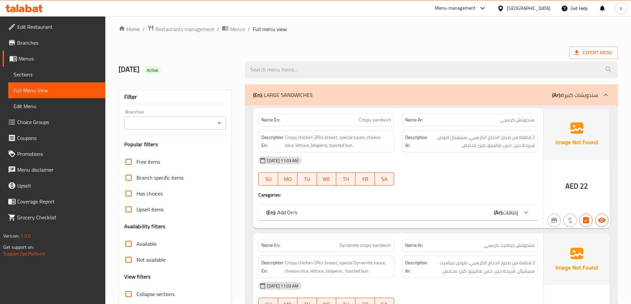
scroll to position [132, 0]
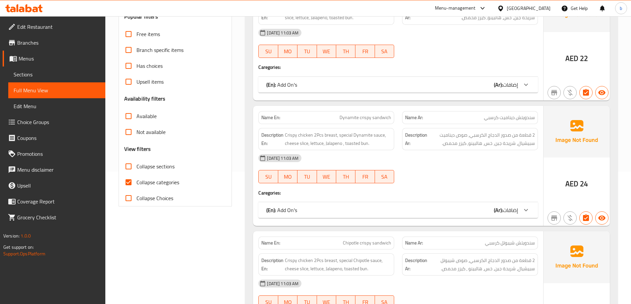
click at [132, 180] on input "Collapse categories" at bounding box center [129, 183] width 16 height 16
checkbox input "false"
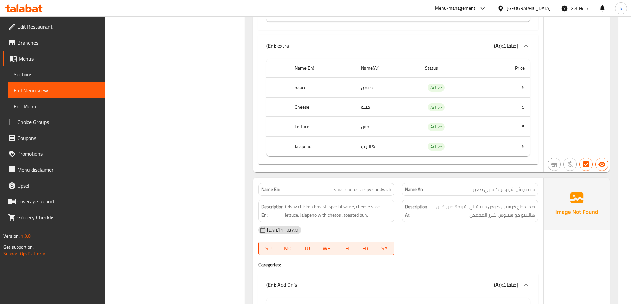
scroll to position [1956, 0]
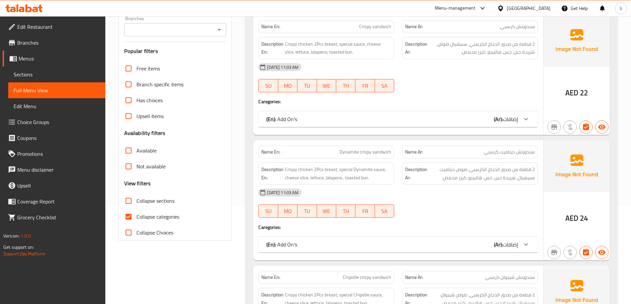
scroll to position [166, 0]
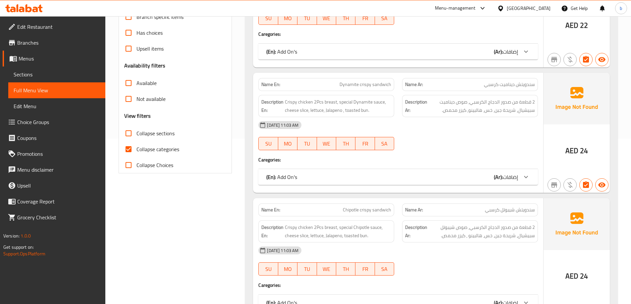
click at [131, 150] on input "Collapse categories" at bounding box center [129, 149] width 16 height 16
checkbox input "false"
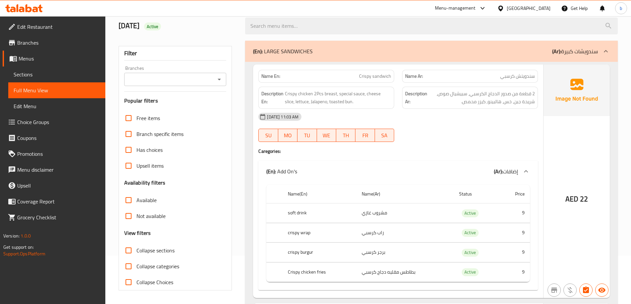
scroll to position [0, 0]
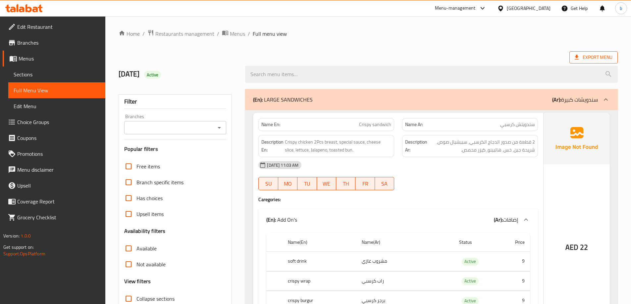
click at [583, 62] on span "Export Menu" at bounding box center [593, 57] width 48 height 12
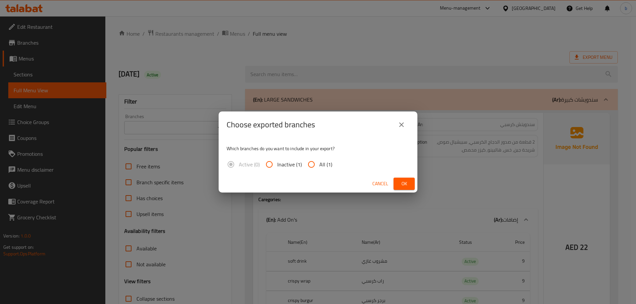
click at [311, 163] on input "All (1)" at bounding box center [311, 165] width 16 height 16
radio input "true"
click at [406, 182] on span "Ok" at bounding box center [404, 184] width 11 height 8
